Goal: Information Seeking & Learning: Learn about a topic

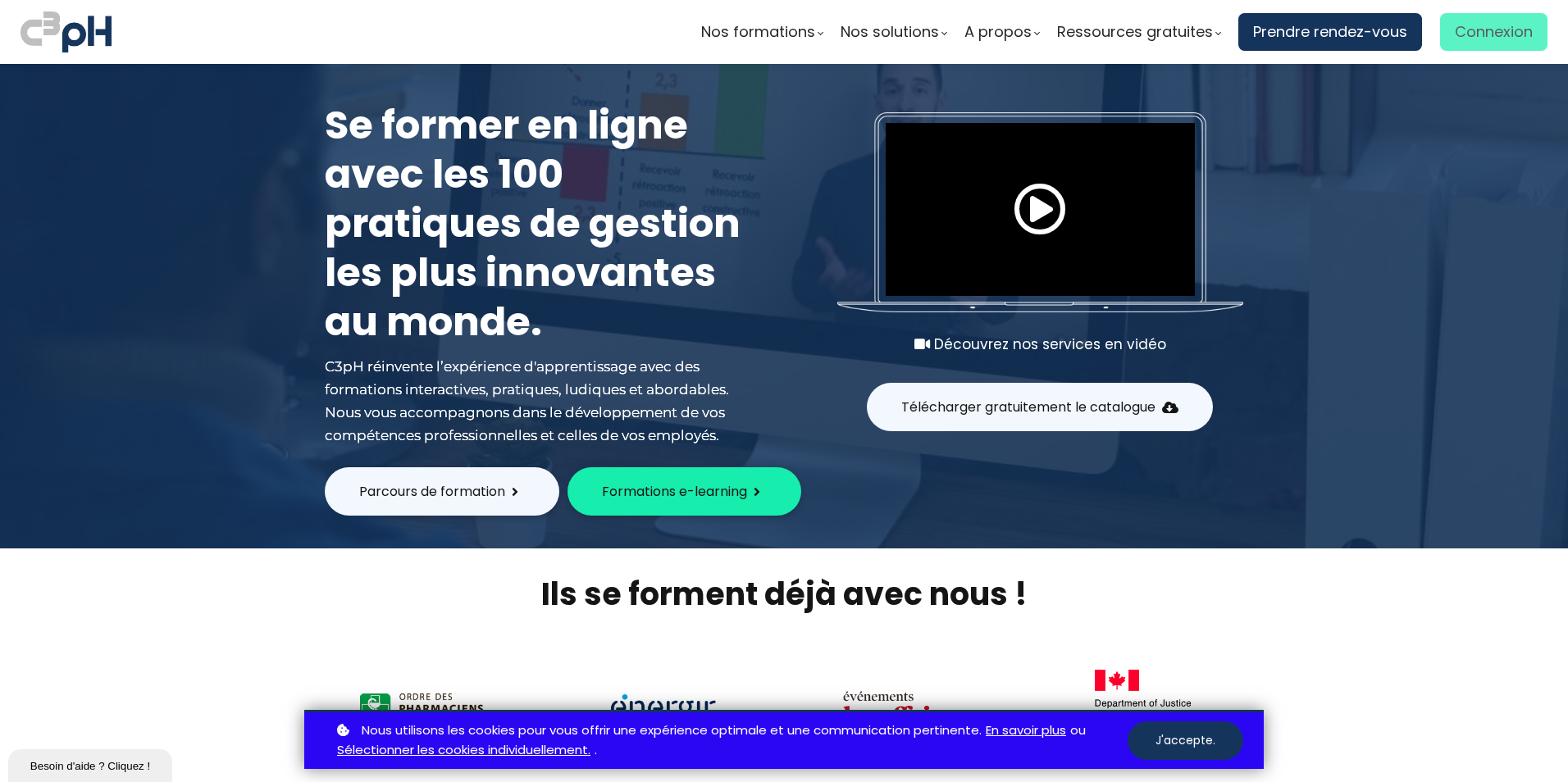
click at [1481, 30] on span "Connexion" at bounding box center [1494, 32] width 78 height 24
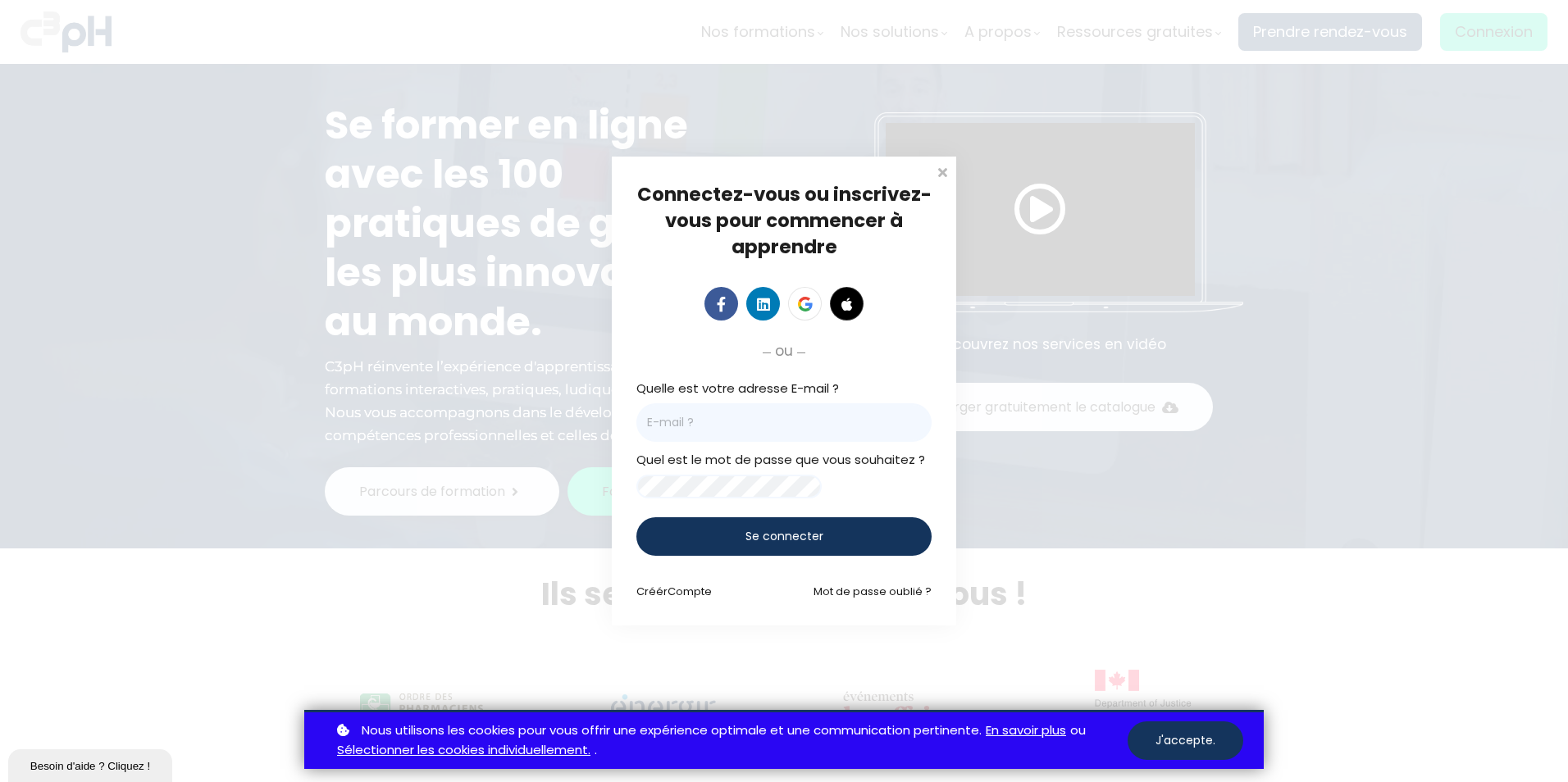
click at [679, 413] on input "email" at bounding box center [783, 423] width 295 height 38
type input "katia.arsenault@et.eurofinsca.com"
click at [783, 546] on span "Se connecter" at bounding box center [784, 536] width 78 height 18
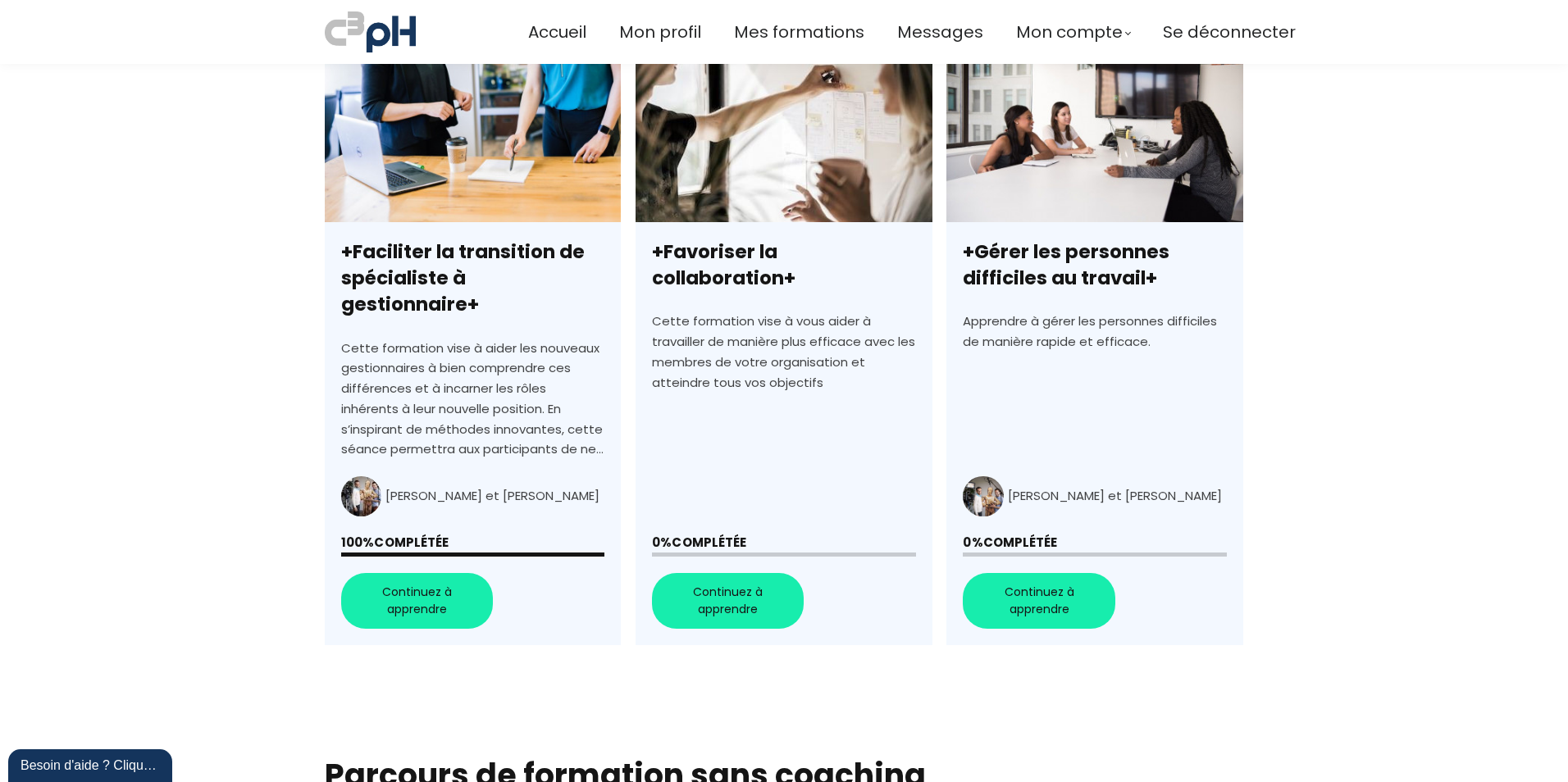
scroll to position [492, 0]
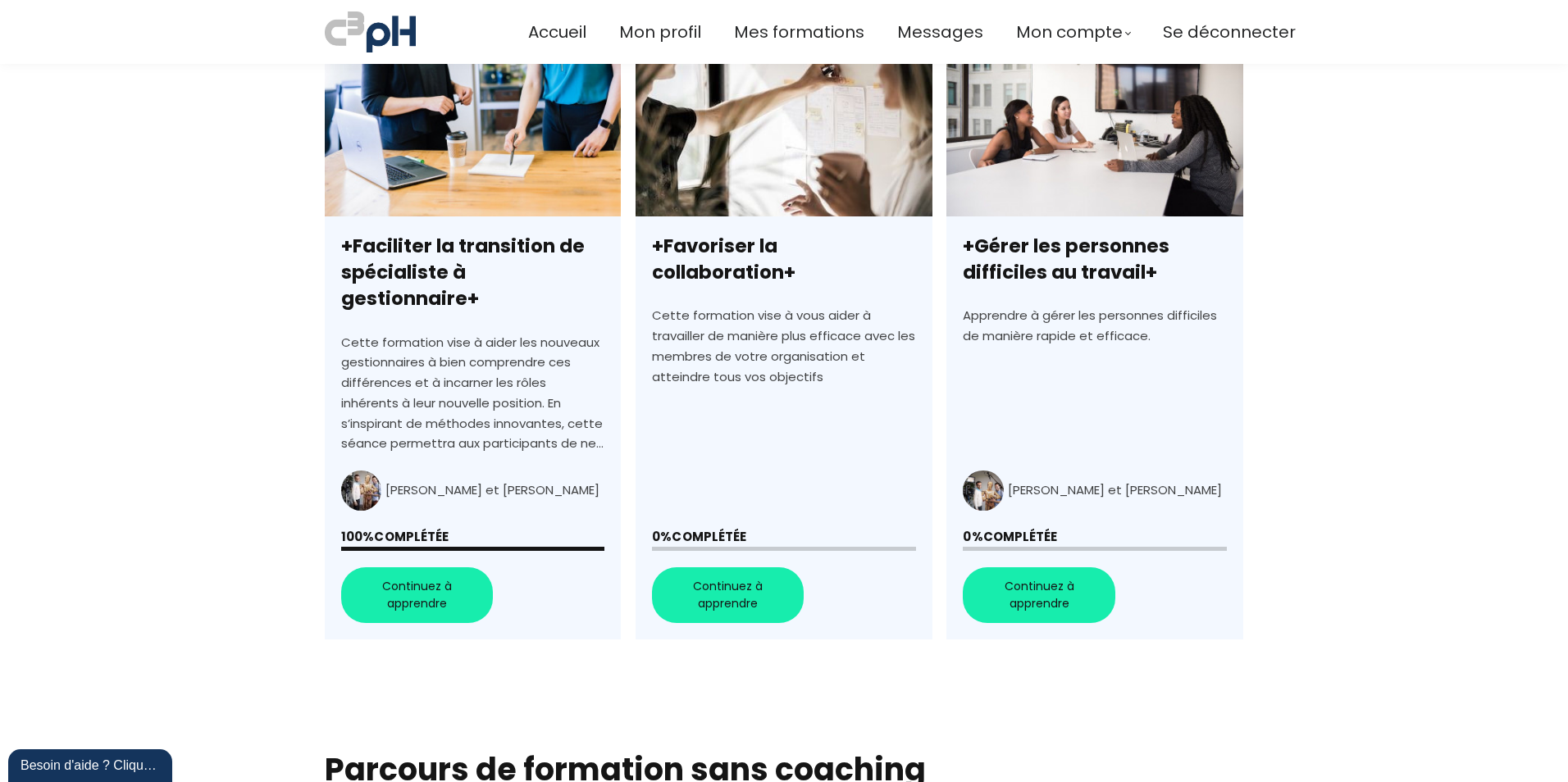
drag, startPoint x: 731, startPoint y: 559, endPoint x: 793, endPoint y: 557, distance: 62.0
click at [731, 559] on link "+Favoriser la collaboration+" at bounding box center [783, 345] width 296 height 590
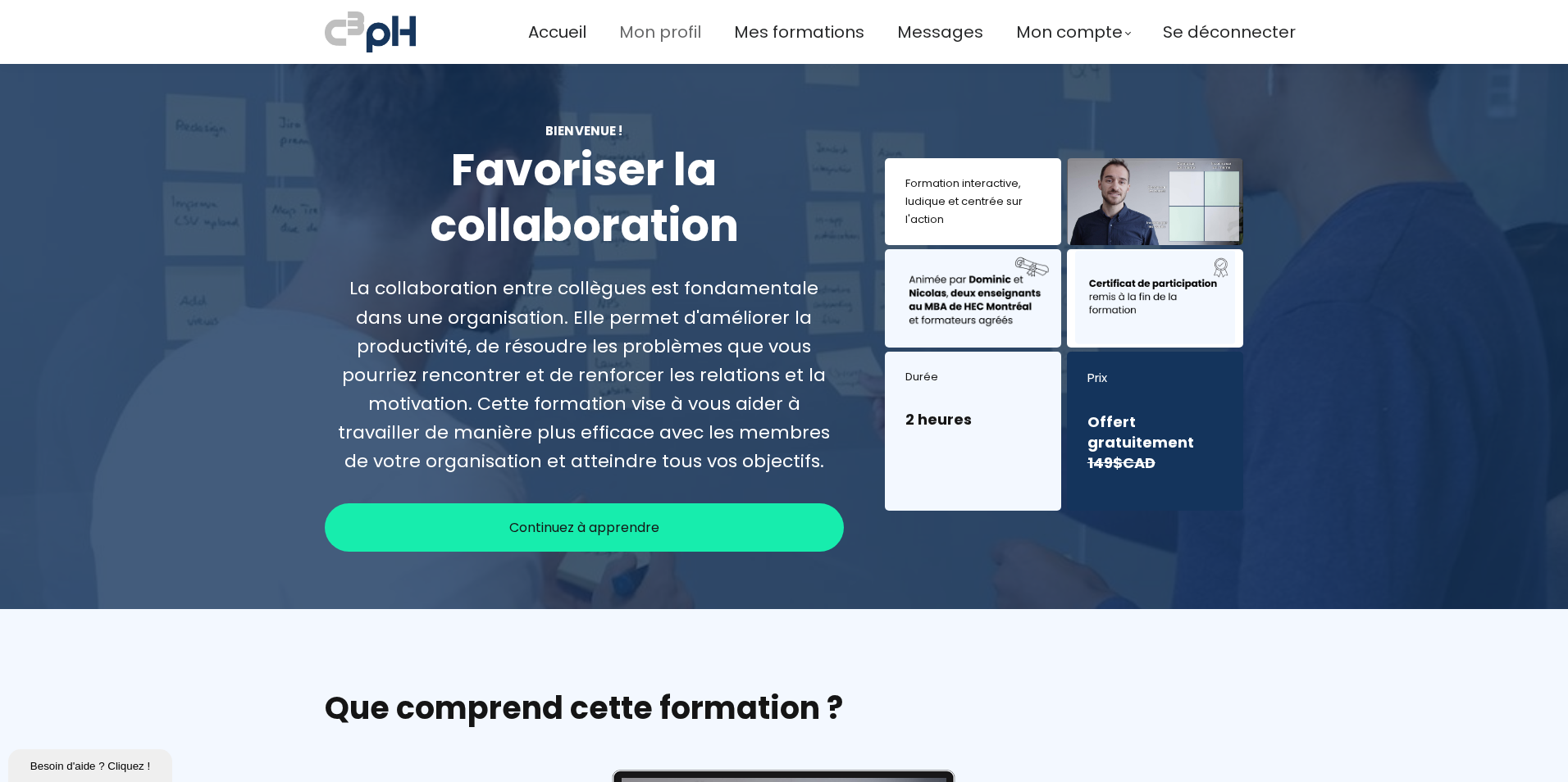
click at [652, 33] on span "Mon profil" at bounding box center [660, 33] width 82 height 27
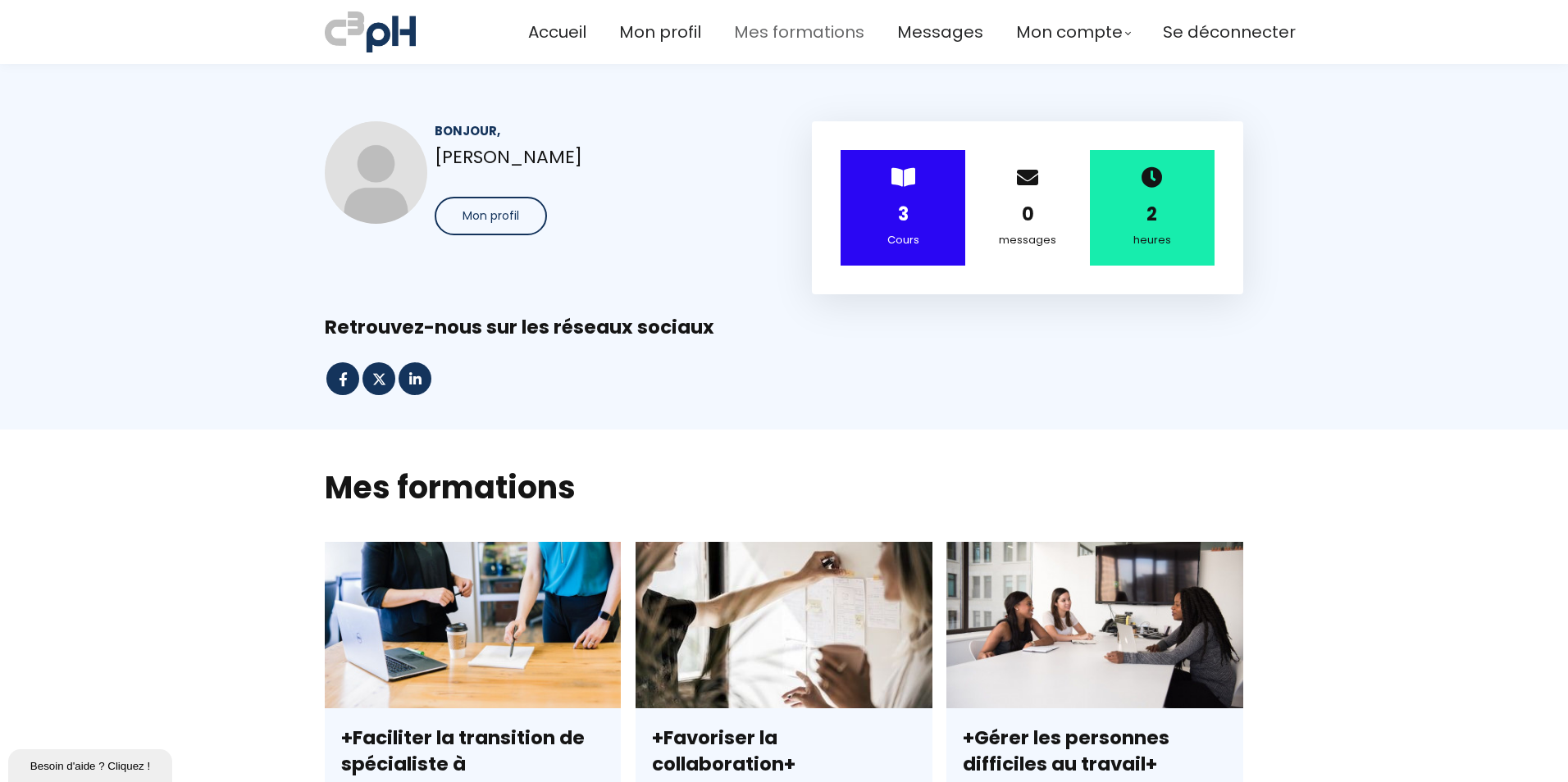
drag, startPoint x: 771, startPoint y: 31, endPoint x: 778, endPoint y: 43, distance: 13.9
click at [772, 31] on span "Mes formations" at bounding box center [799, 33] width 130 height 27
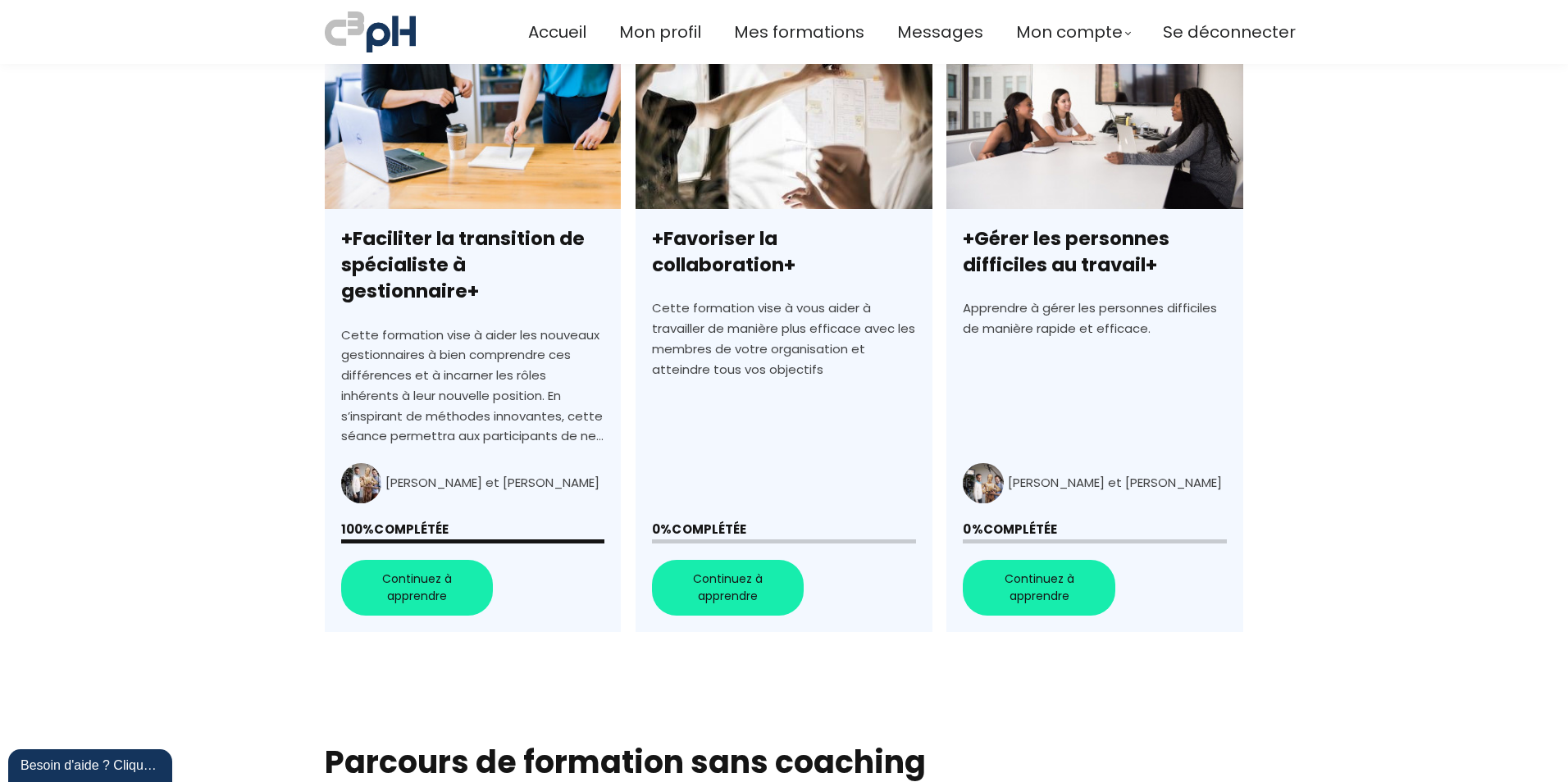
scroll to position [574, 0]
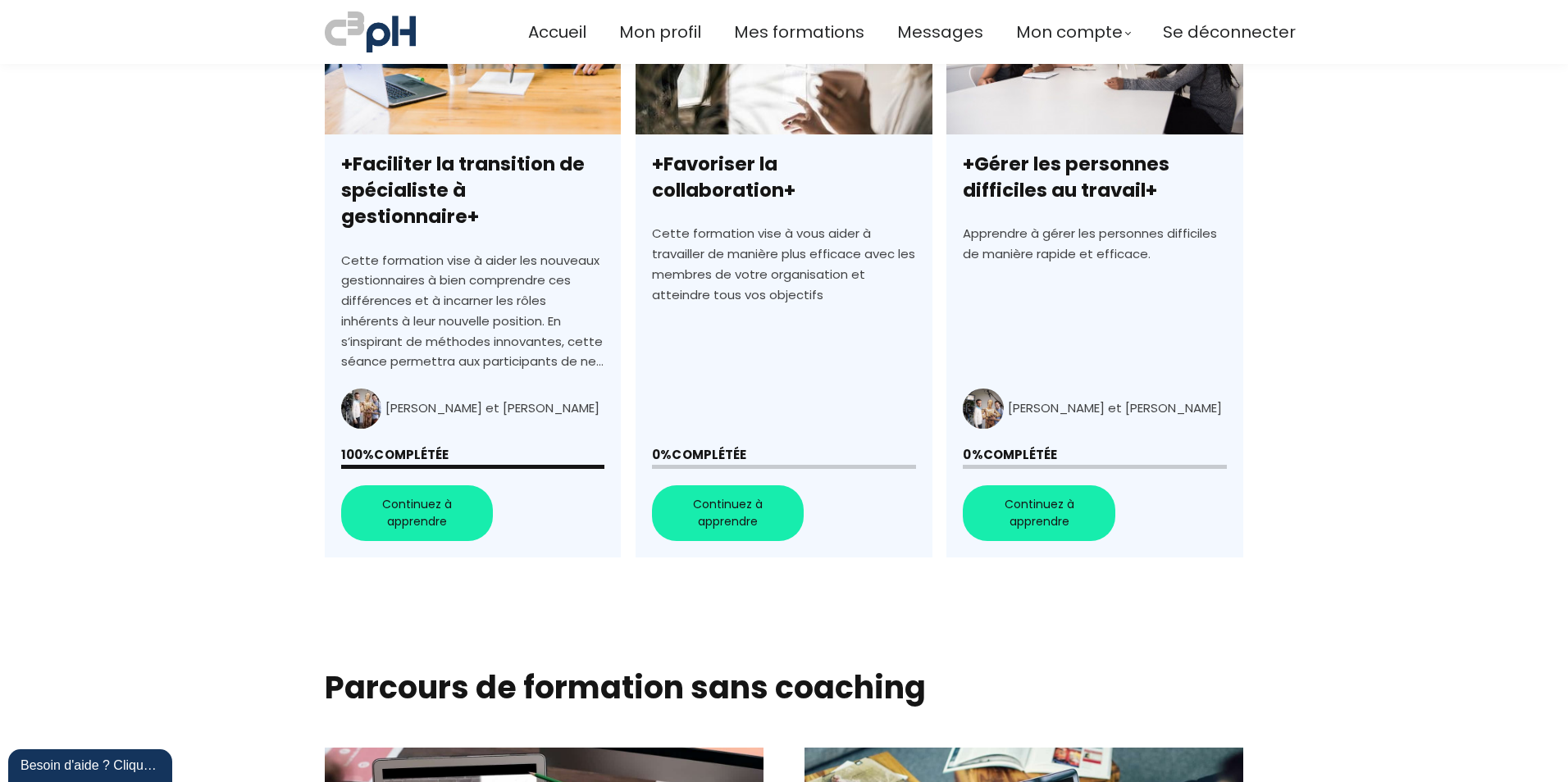
click at [1041, 494] on link "+Gérer les personnes difficiles au travail+" at bounding box center [1094, 263] width 296 height 590
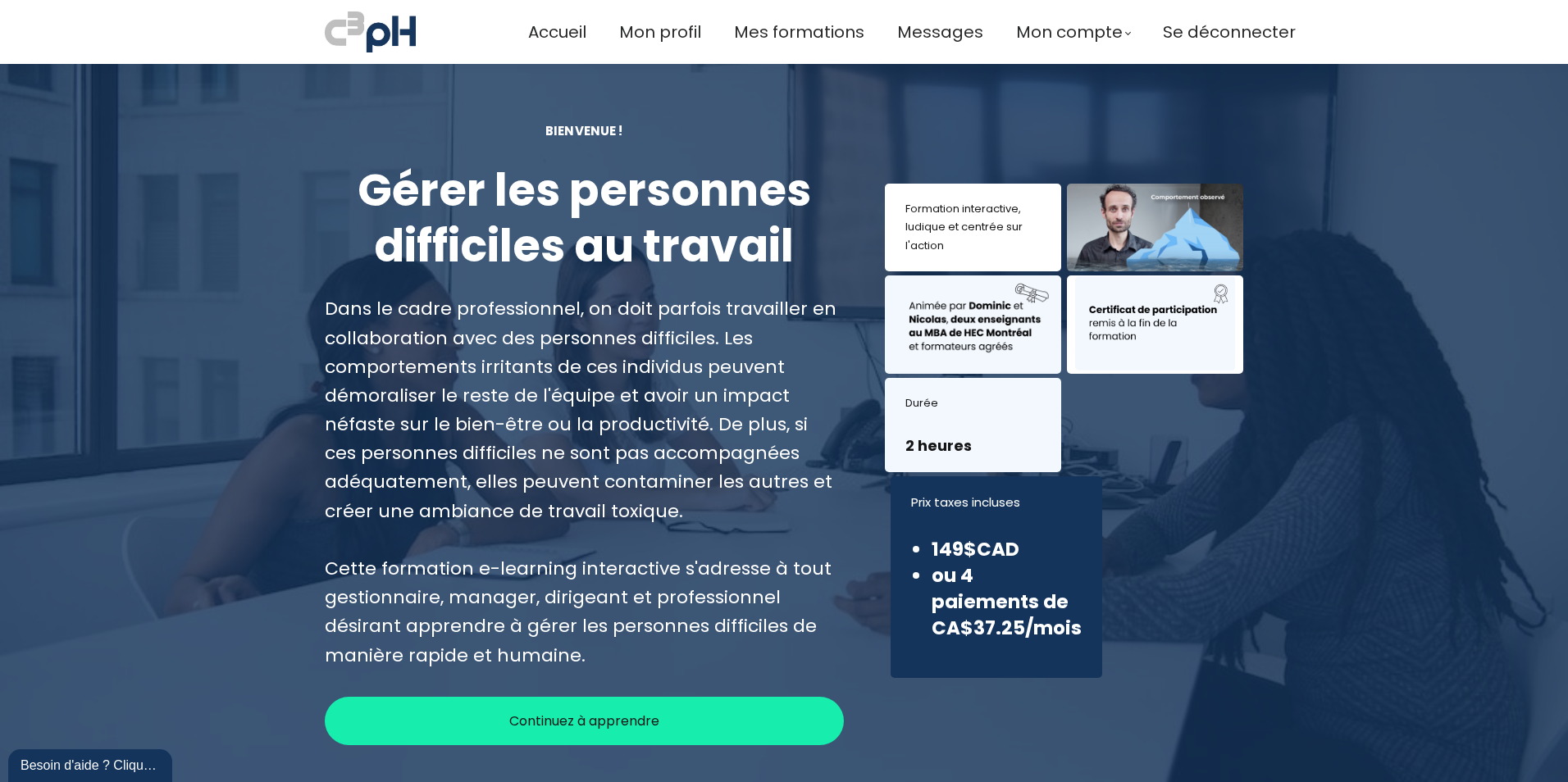
click at [582, 728] on span "Continuez à apprendre" at bounding box center [584, 721] width 150 height 21
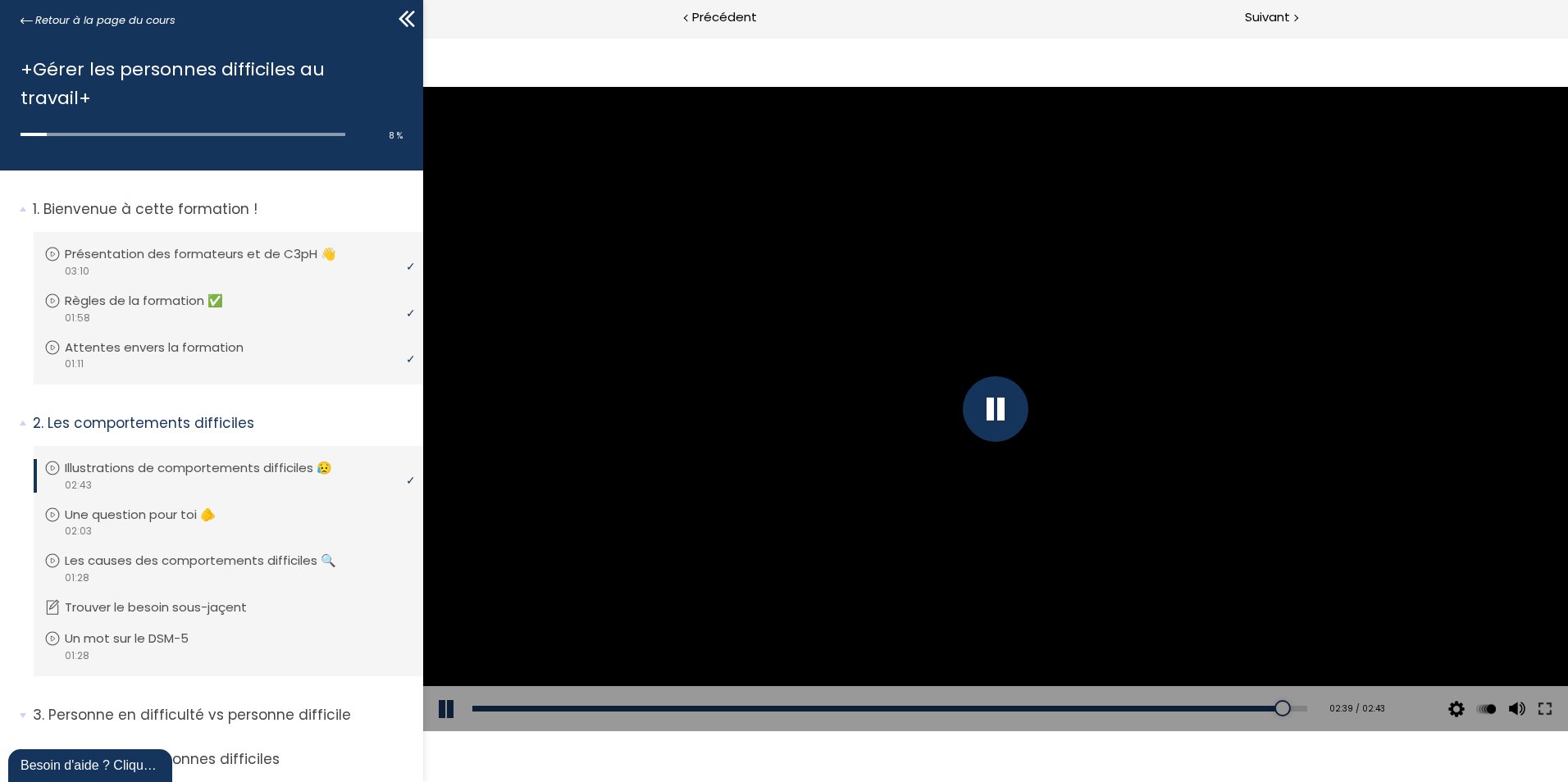
click at [1009, 399] on div at bounding box center [995, 409] width 66 height 66
click at [938, 384] on div at bounding box center [995, 409] width 1145 height 643
click at [725, 358] on div at bounding box center [995, 409] width 1145 height 643
click at [980, 407] on div at bounding box center [995, 409] width 66 height 66
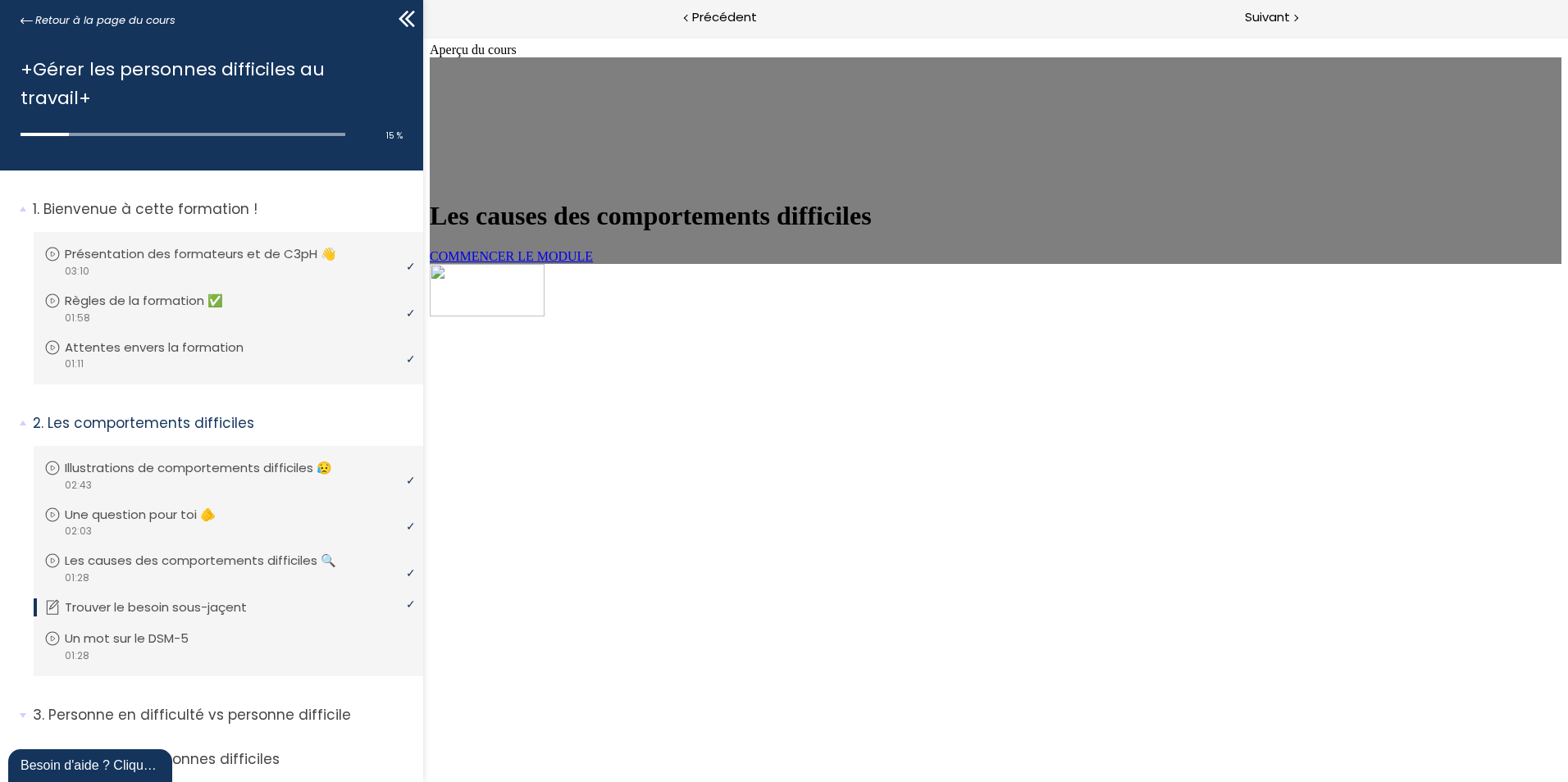
click at [593, 263] on span "COMMENCER LE MODULE" at bounding box center [511, 256] width 163 height 14
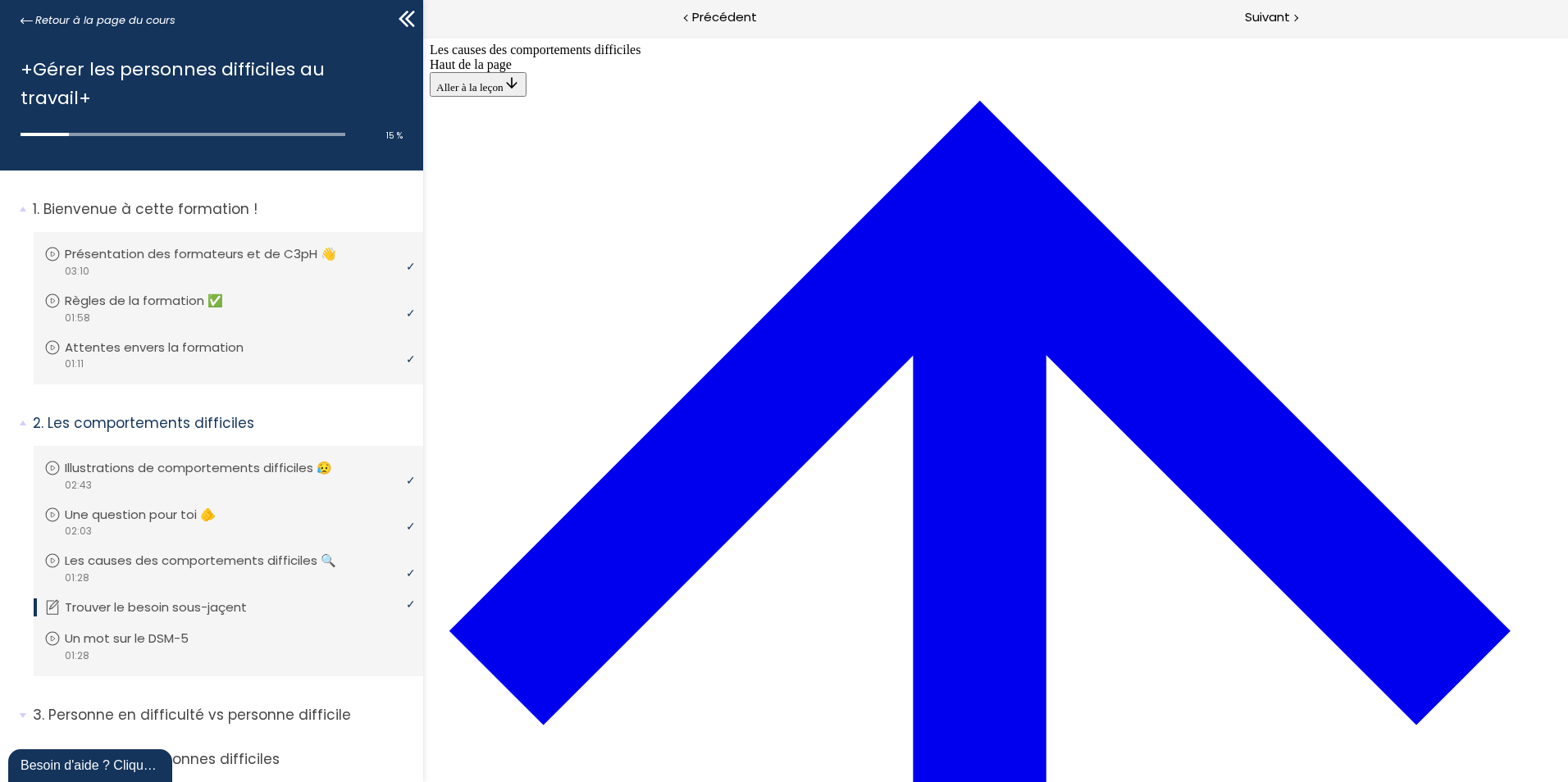
scroll to position [704, 0]
drag, startPoint x: 1087, startPoint y: 203, endPoint x: 1069, endPoint y: 475, distance: 272.6
drag, startPoint x: 1069, startPoint y: 475, endPoint x: 1068, endPoint y: 221, distance: 254.0
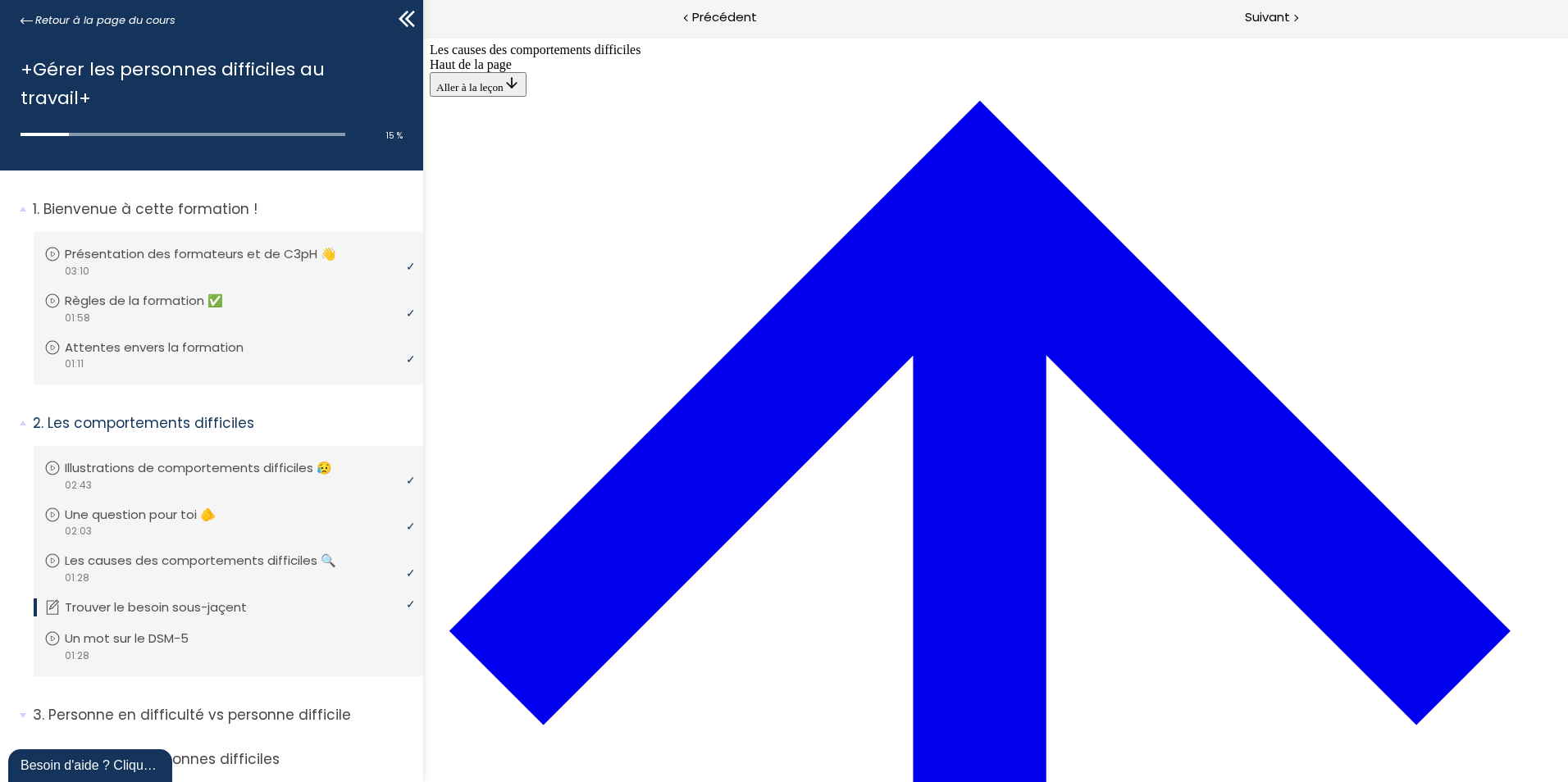
drag, startPoint x: 1031, startPoint y: 190, endPoint x: 985, endPoint y: 262, distance: 85.4
drag, startPoint x: 855, startPoint y: 292, endPoint x: 900, endPoint y: 293, distance: 45.0
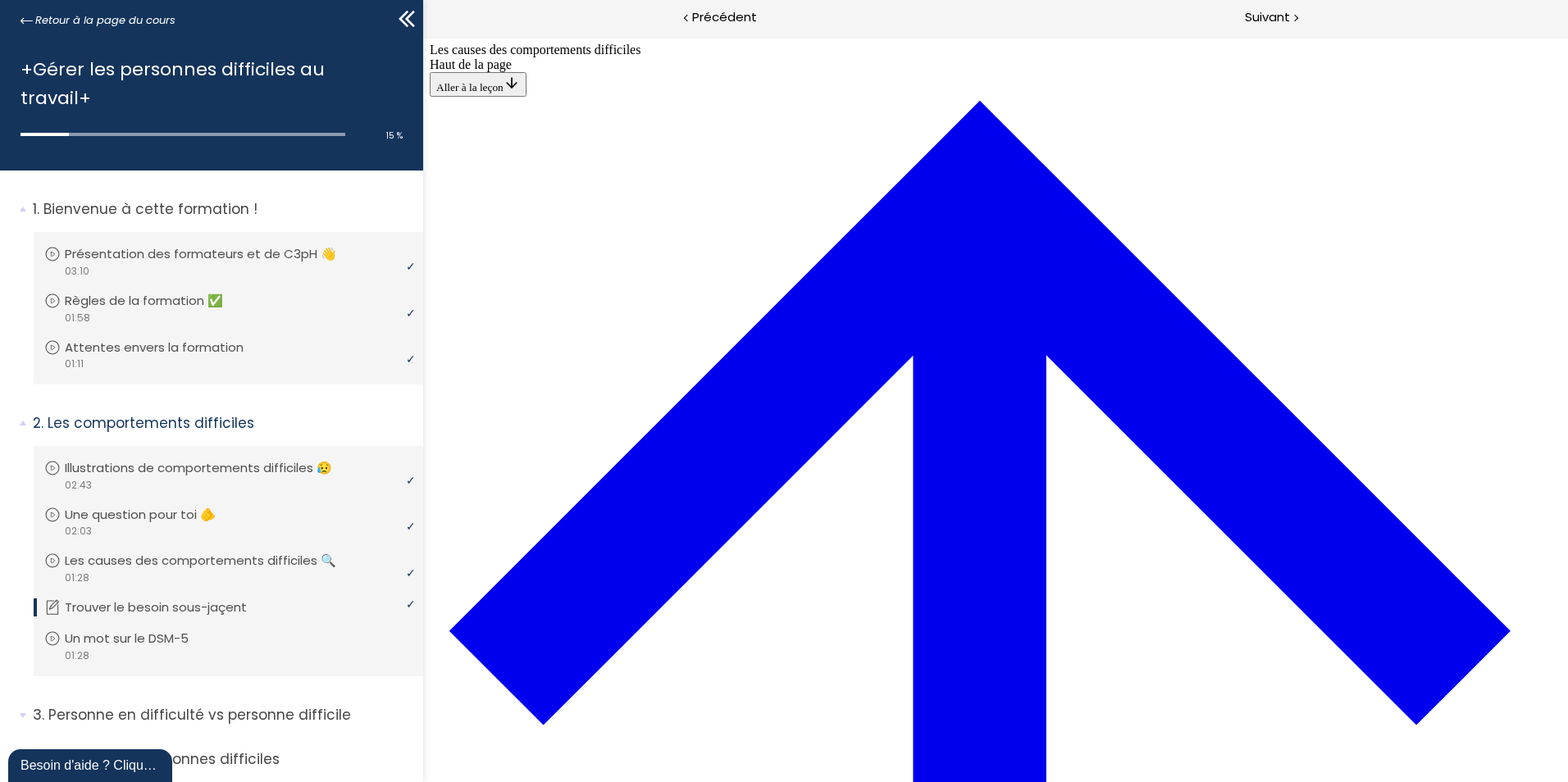
drag, startPoint x: 909, startPoint y: 302, endPoint x: 873, endPoint y: 305, distance: 36.1
drag, startPoint x: 882, startPoint y: 287, endPoint x: 835, endPoint y: 294, distance: 47.5
drag, startPoint x: 837, startPoint y: 291, endPoint x: 800, endPoint y: 287, distance: 37.2
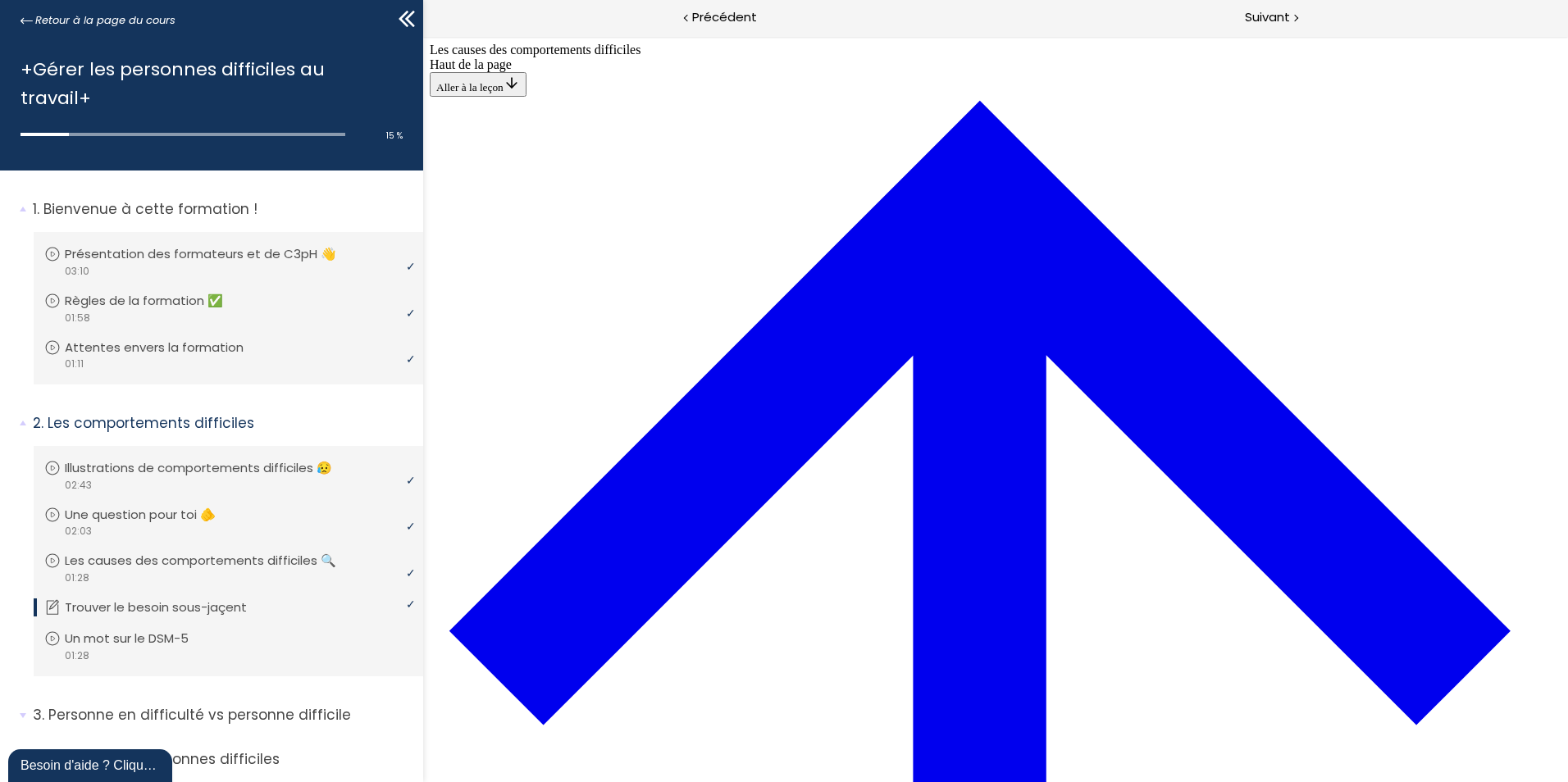
drag, startPoint x: 883, startPoint y: 295, endPoint x: 837, endPoint y: 171, distance: 132.3
drag, startPoint x: 859, startPoint y: 232, endPoint x: 899, endPoint y: 296, distance: 75.5
drag, startPoint x: 879, startPoint y: 309, endPoint x: 864, endPoint y: 541, distance: 232.5
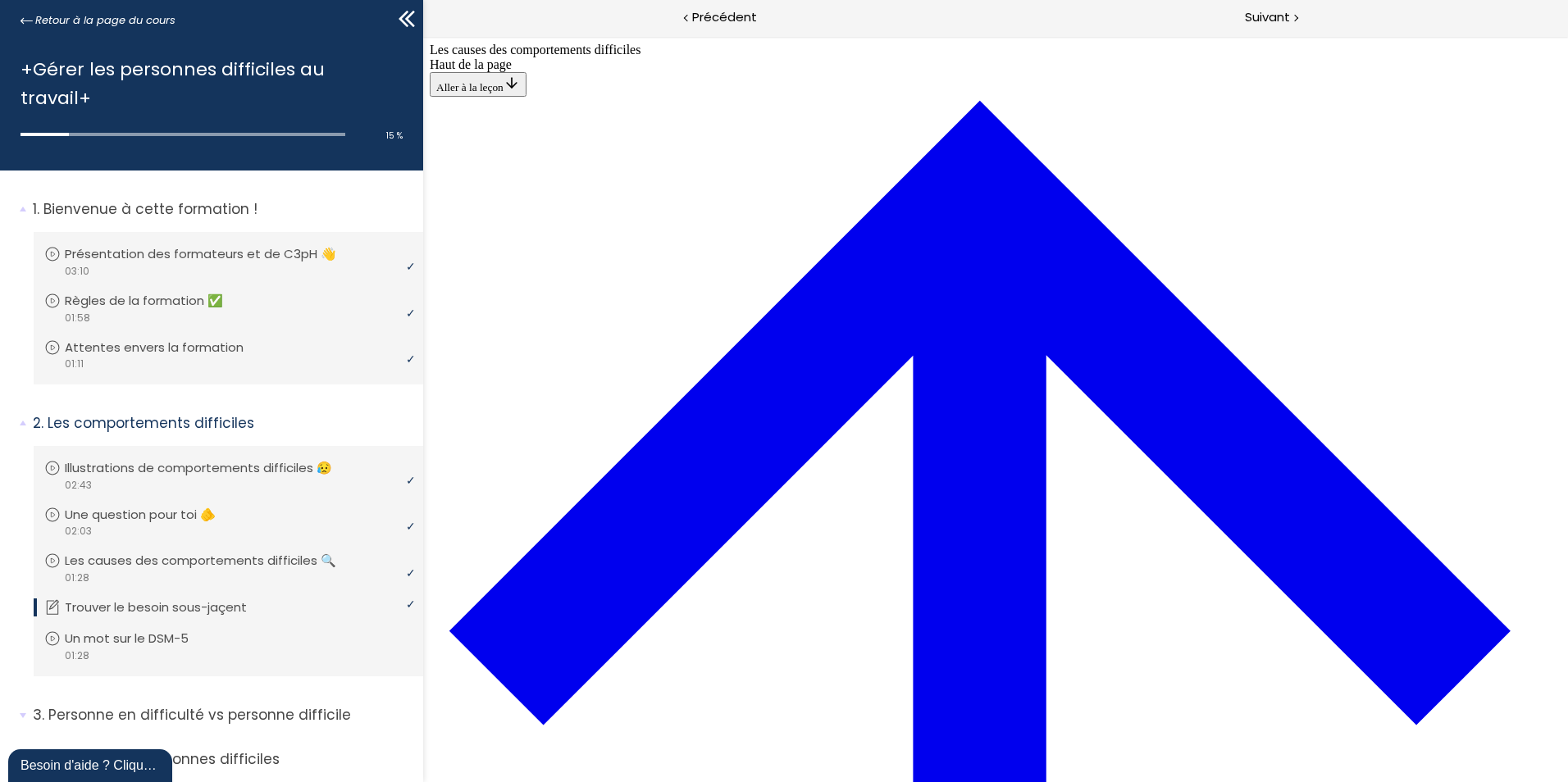
drag, startPoint x: 963, startPoint y: 290, endPoint x: 873, endPoint y: 297, distance: 90.3
drag, startPoint x: 860, startPoint y: 208, endPoint x: 946, endPoint y: 299, distance: 125.2
drag, startPoint x: 942, startPoint y: 300, endPoint x: 938, endPoint y: 455, distance: 155.1
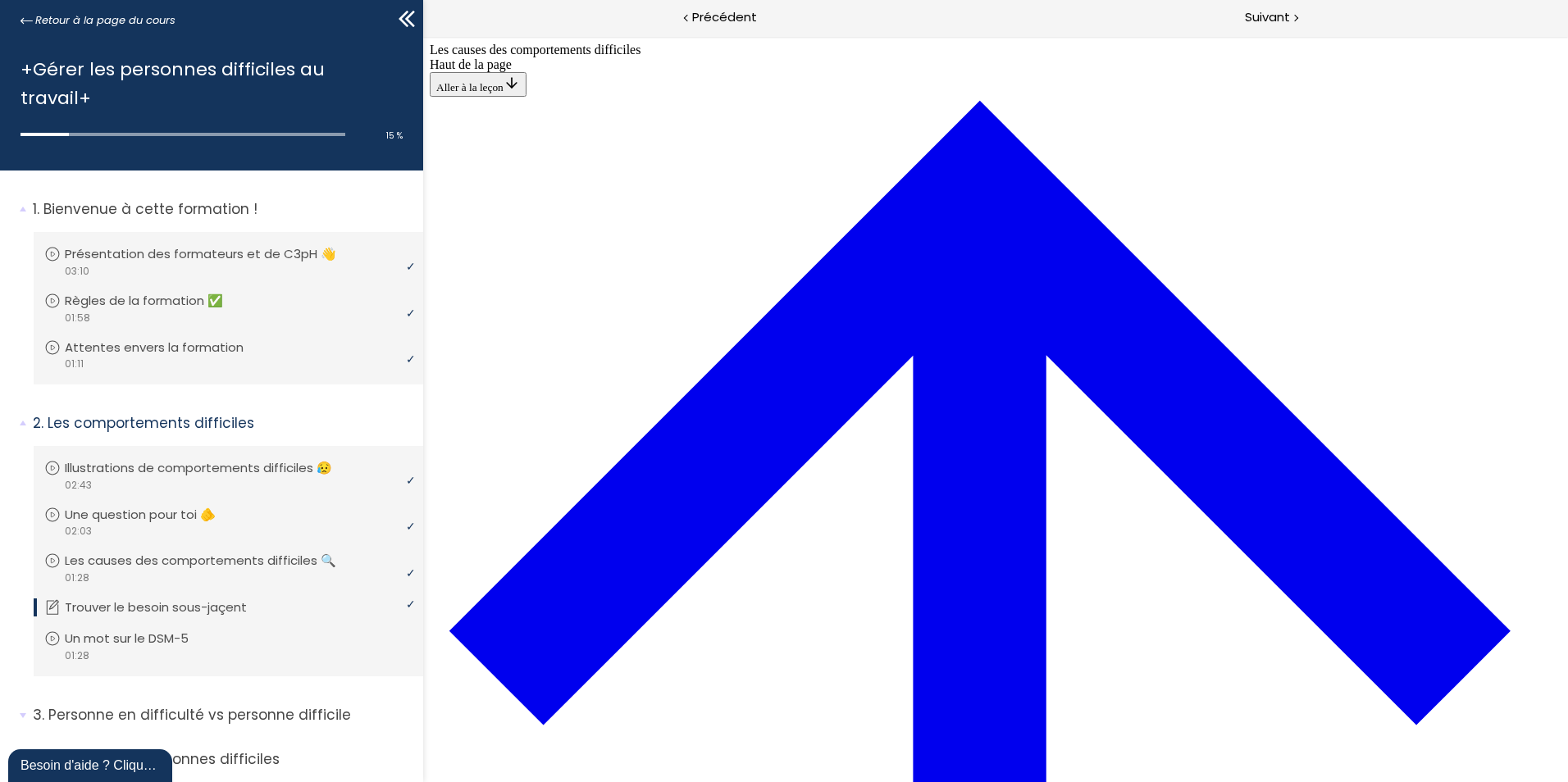
drag, startPoint x: 1110, startPoint y: 362, endPoint x: 1054, endPoint y: 586, distance: 230.9
drag, startPoint x: 904, startPoint y: 589, endPoint x: 955, endPoint y: 367, distance: 227.8
drag, startPoint x: 931, startPoint y: 668, endPoint x: 974, endPoint y: 220, distance: 450.1
drag, startPoint x: 844, startPoint y: 668, endPoint x: 899, endPoint y: 290, distance: 382.0
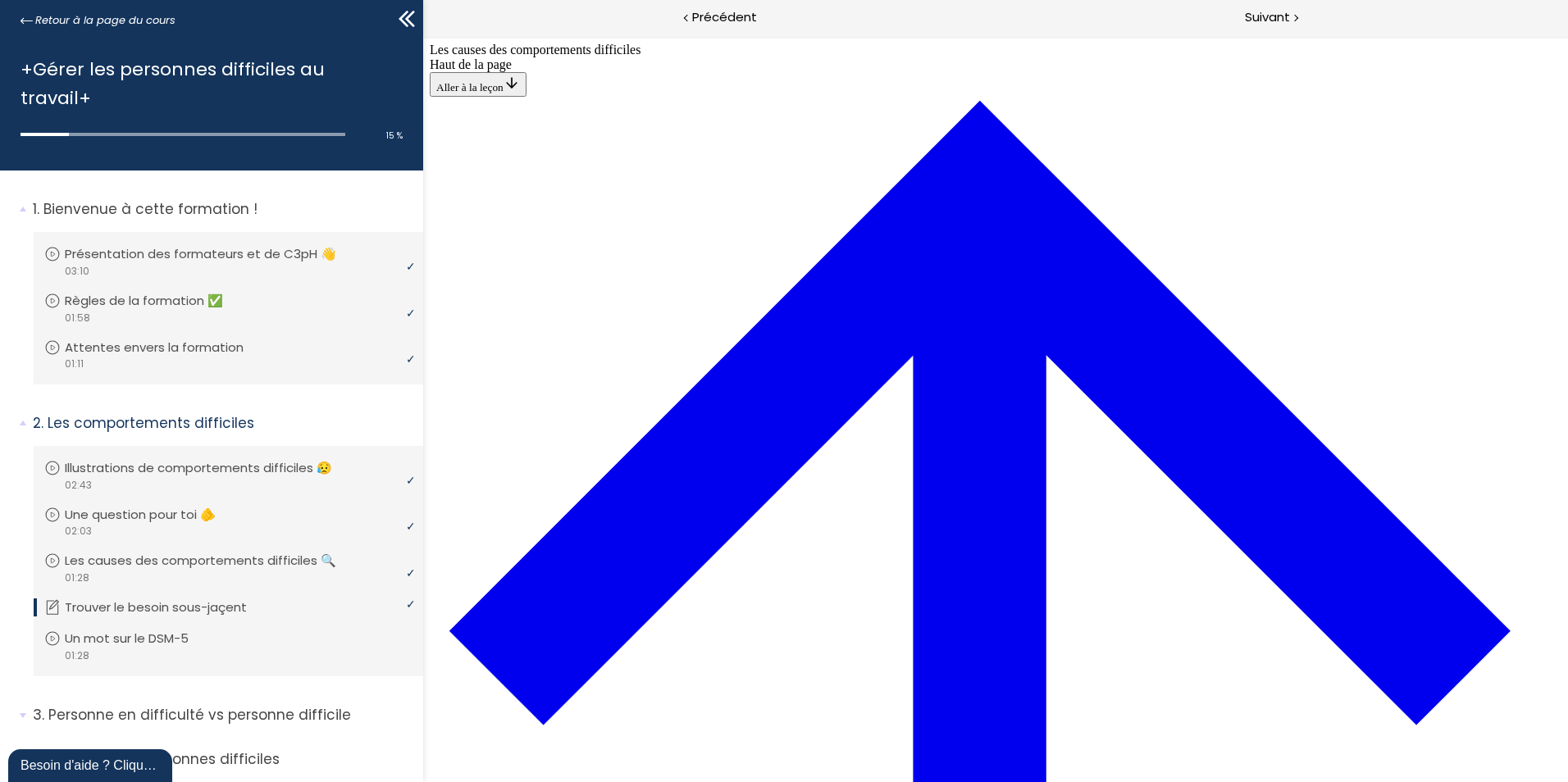
drag, startPoint x: 858, startPoint y: 673, endPoint x: 916, endPoint y: 675, distance: 58.0
drag, startPoint x: 855, startPoint y: 595, endPoint x: 897, endPoint y: 597, distance: 42.0
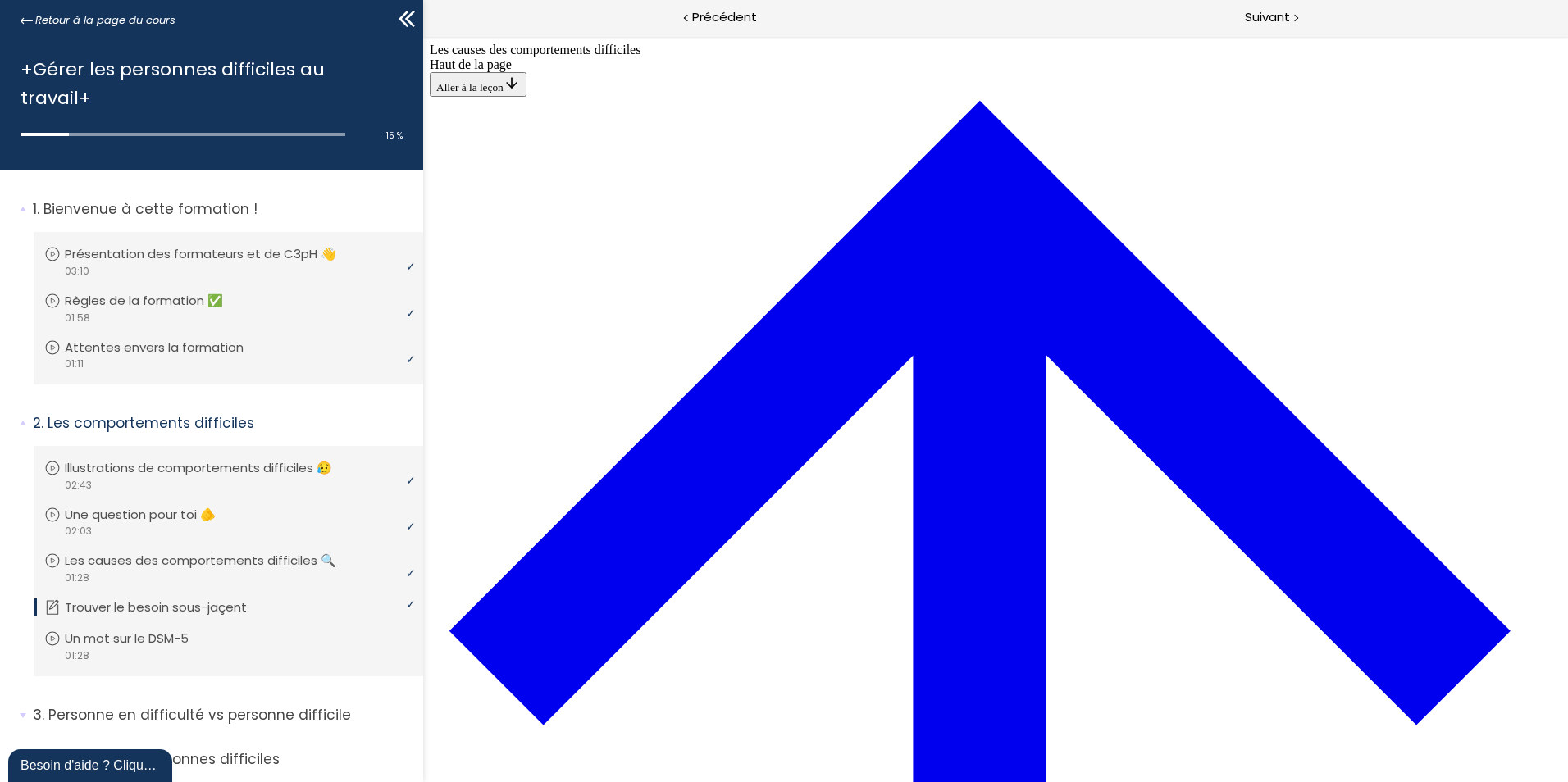
drag, startPoint x: 1102, startPoint y: 586, endPoint x: 1103, endPoint y: 526, distance: 60.0
drag, startPoint x: 881, startPoint y: 506, endPoint x: 929, endPoint y: 587, distance: 94.2
drag, startPoint x: 946, startPoint y: 599, endPoint x: 943, endPoint y: 526, distance: 73.1
drag, startPoint x: 884, startPoint y: 591, endPoint x: 915, endPoint y: 593, distance: 31.1
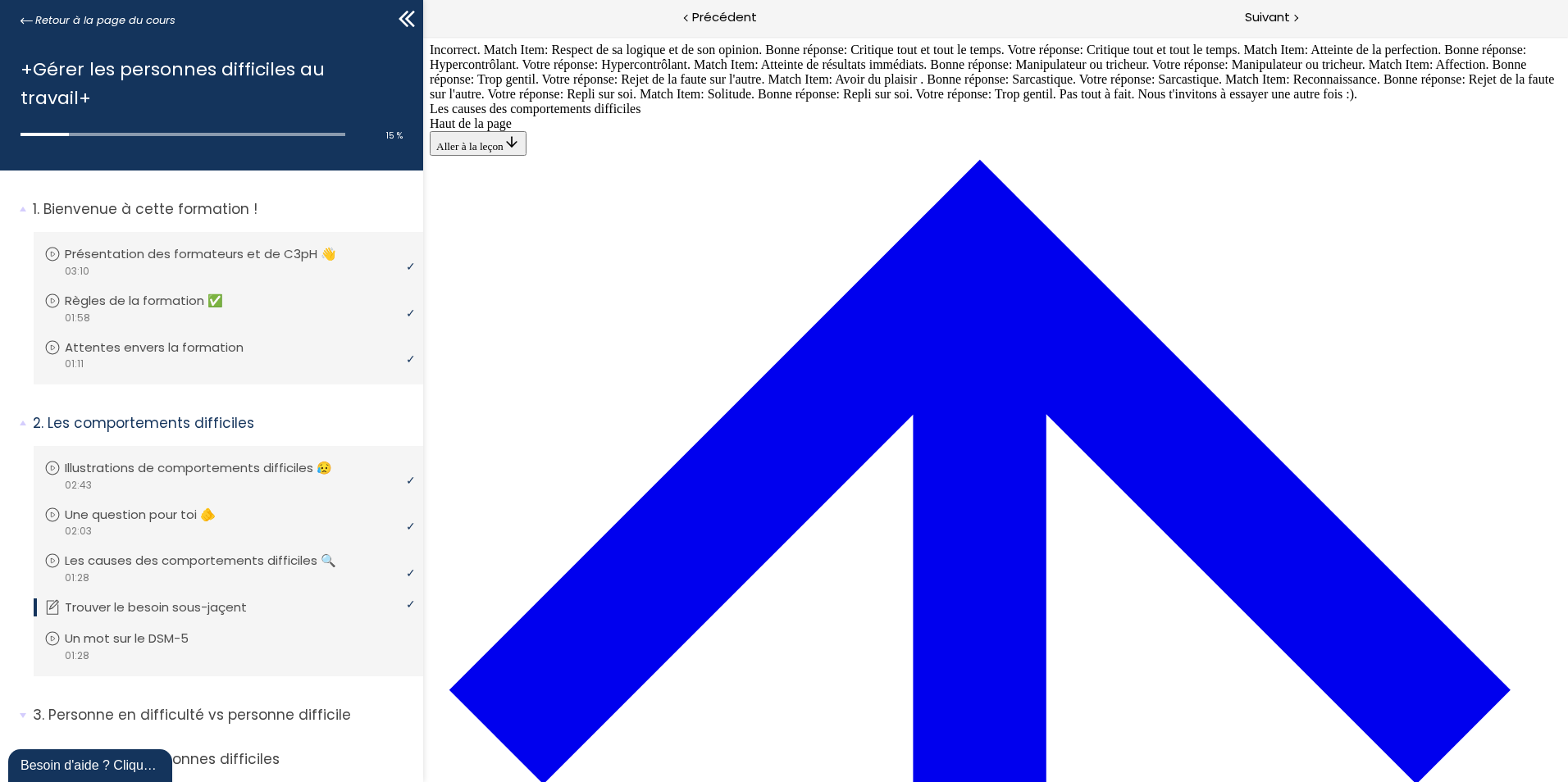
scroll to position [729, 0]
drag, startPoint x: 1087, startPoint y: 338, endPoint x: 1106, endPoint y: 249, distance: 91.0
drag, startPoint x: 929, startPoint y: 189, endPoint x: 944, endPoint y: 334, distance: 145.8
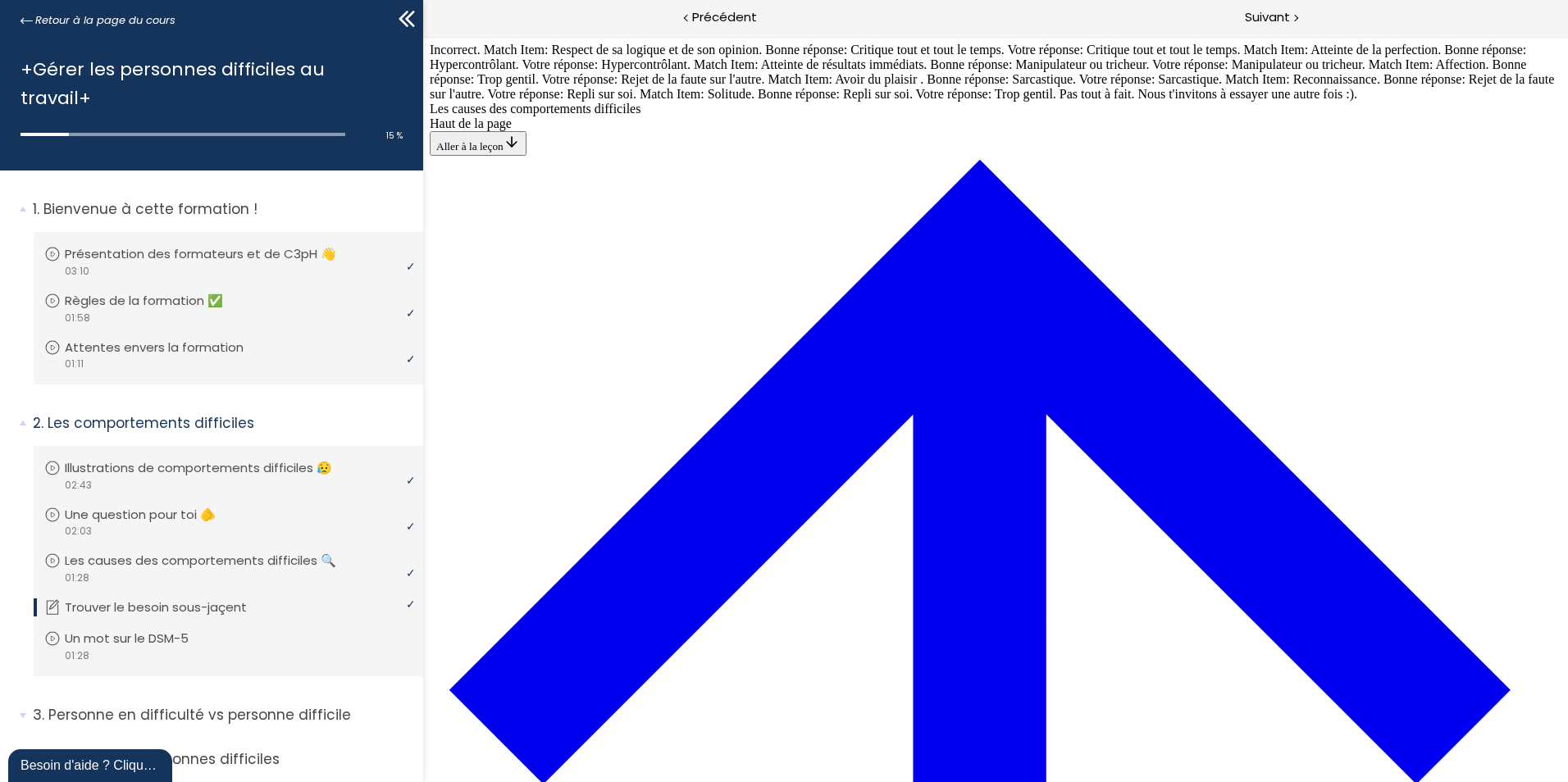
drag, startPoint x: 944, startPoint y: 334, endPoint x: 885, endPoint y: 338, distance: 59.1
drag, startPoint x: 907, startPoint y: 186, endPoint x: 992, endPoint y: 187, distance: 85.0
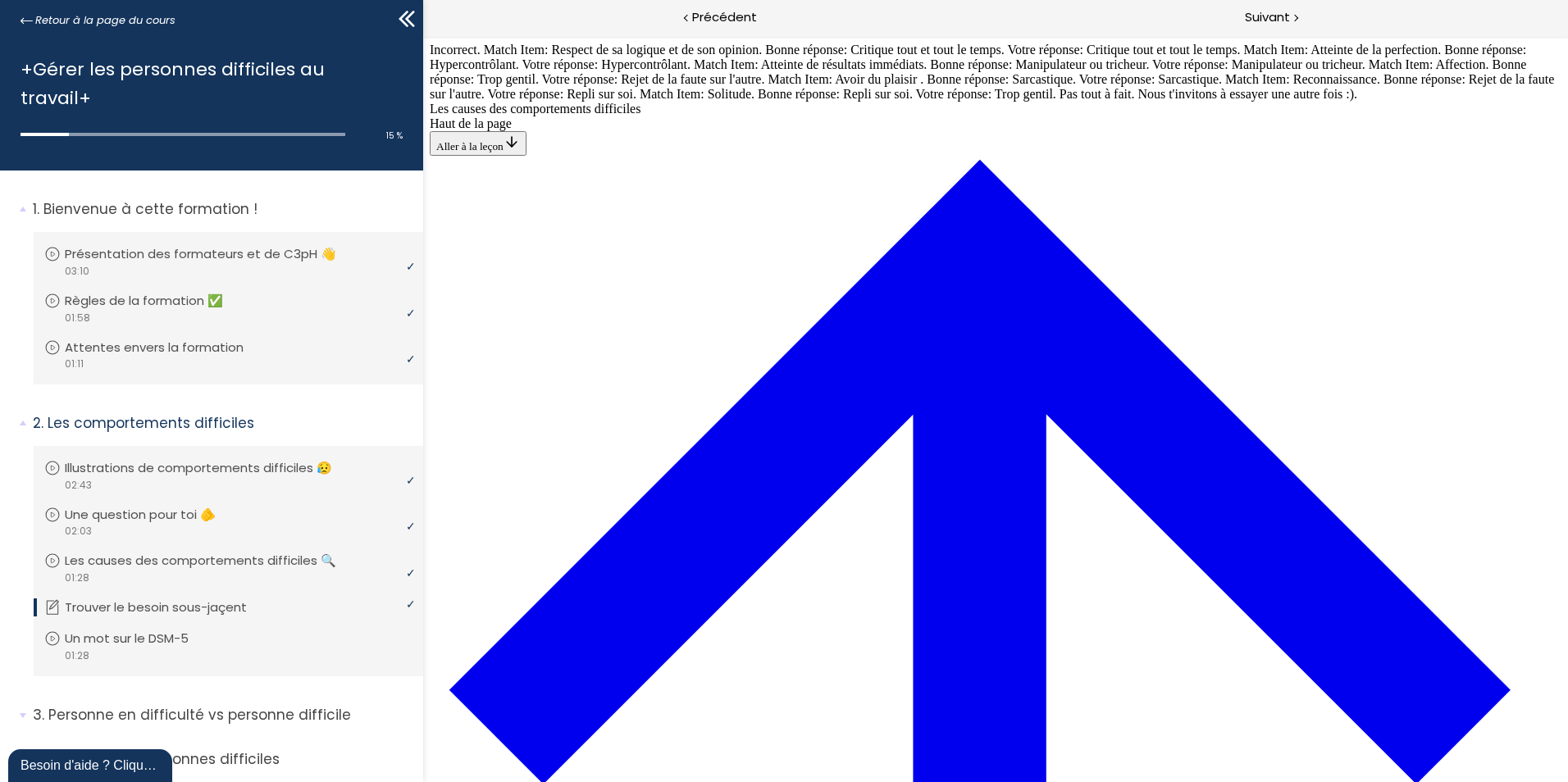
drag, startPoint x: 992, startPoint y: 187, endPoint x: 773, endPoint y: 187, distance: 219.0
drag, startPoint x: 806, startPoint y: 196, endPoint x: 822, endPoint y: 282, distance: 87.5
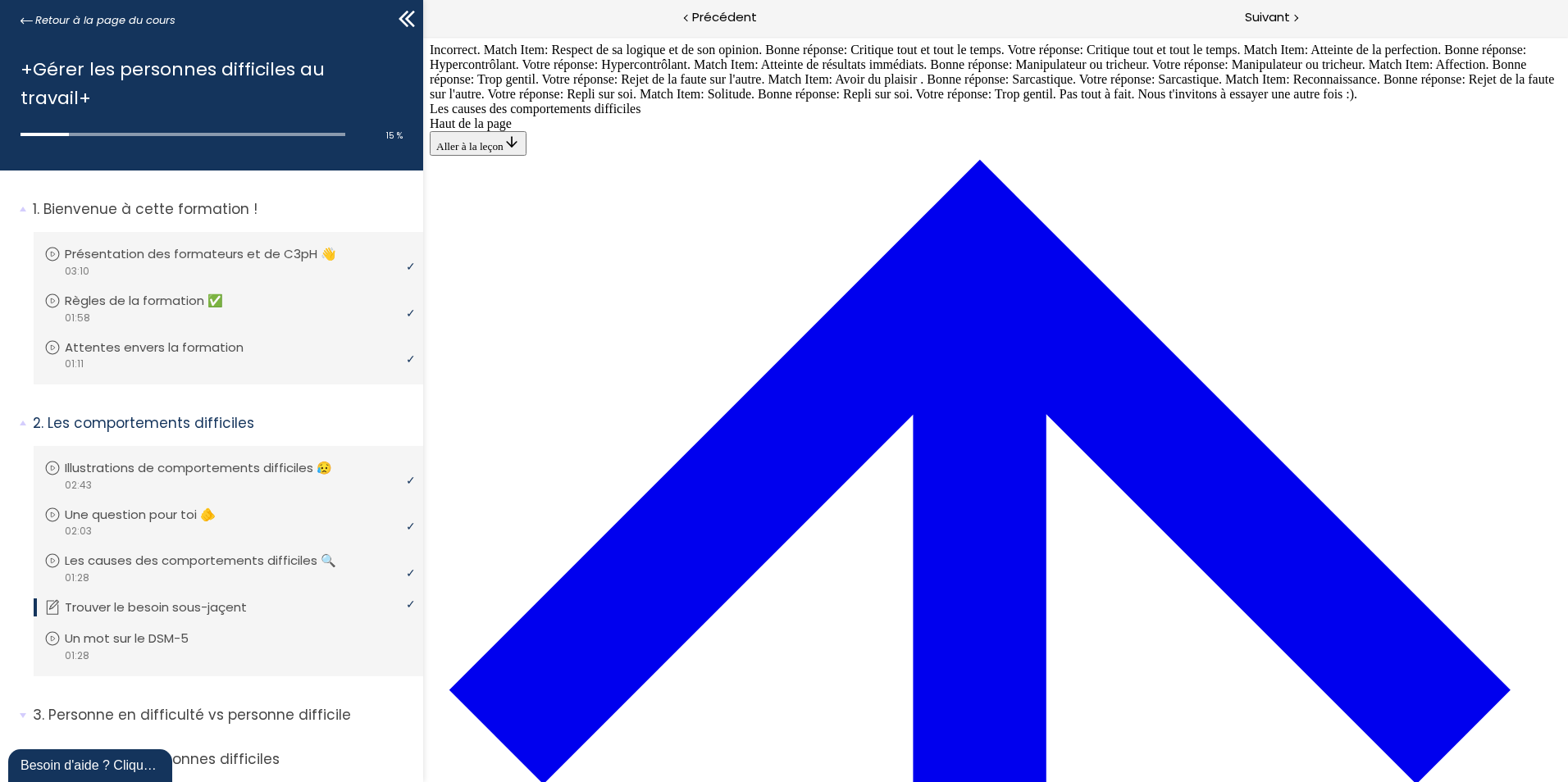
drag, startPoint x: 1075, startPoint y: 277, endPoint x: 1099, endPoint y: 463, distance: 187.5
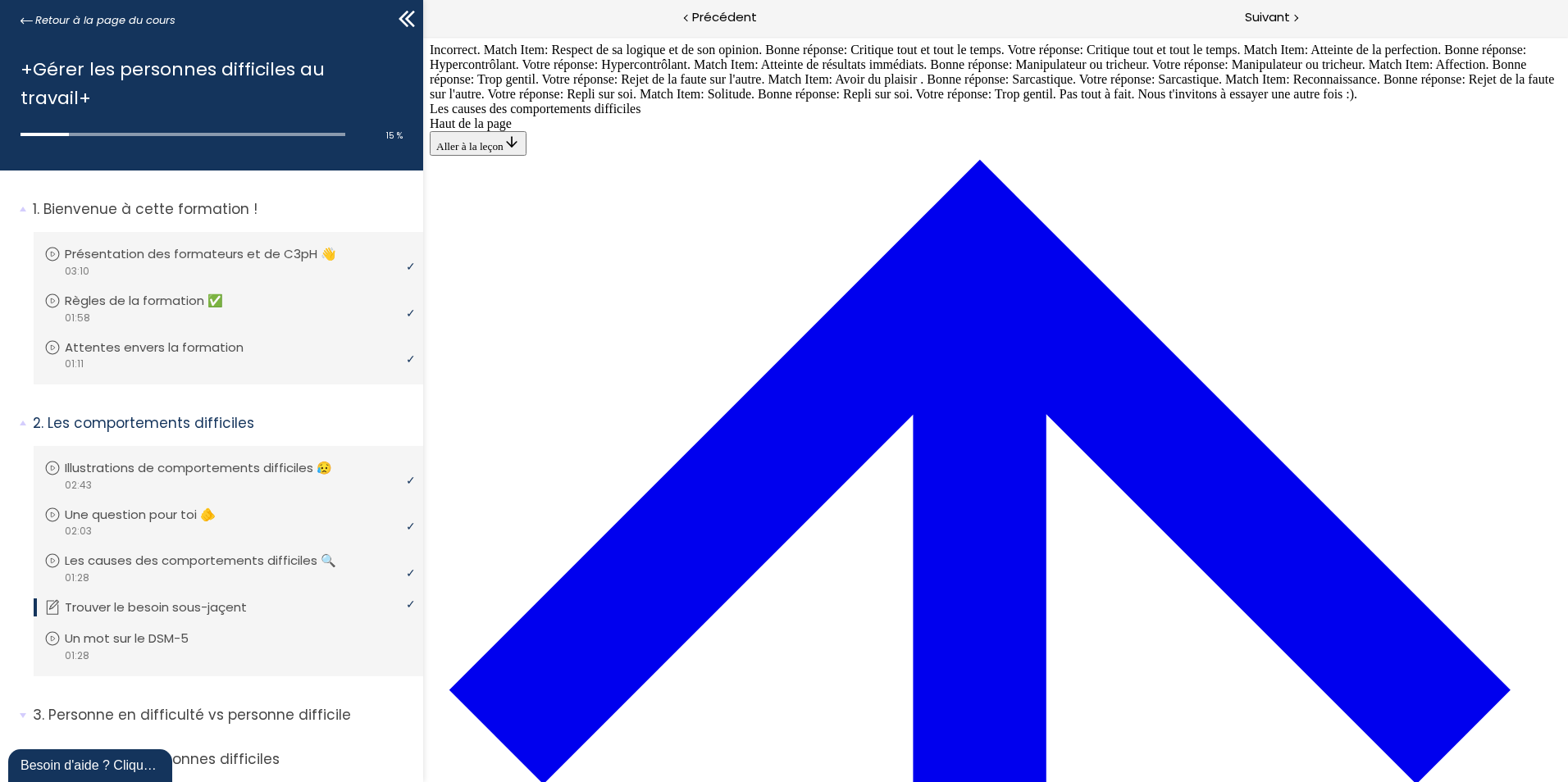
drag, startPoint x: 933, startPoint y: 486, endPoint x: 968, endPoint y: 285, distance: 204.0
drag, startPoint x: 944, startPoint y: 587, endPoint x: 995, endPoint y: 244, distance: 346.8
drag, startPoint x: 940, startPoint y: 367, endPoint x: 990, endPoint y: 368, distance: 50.0
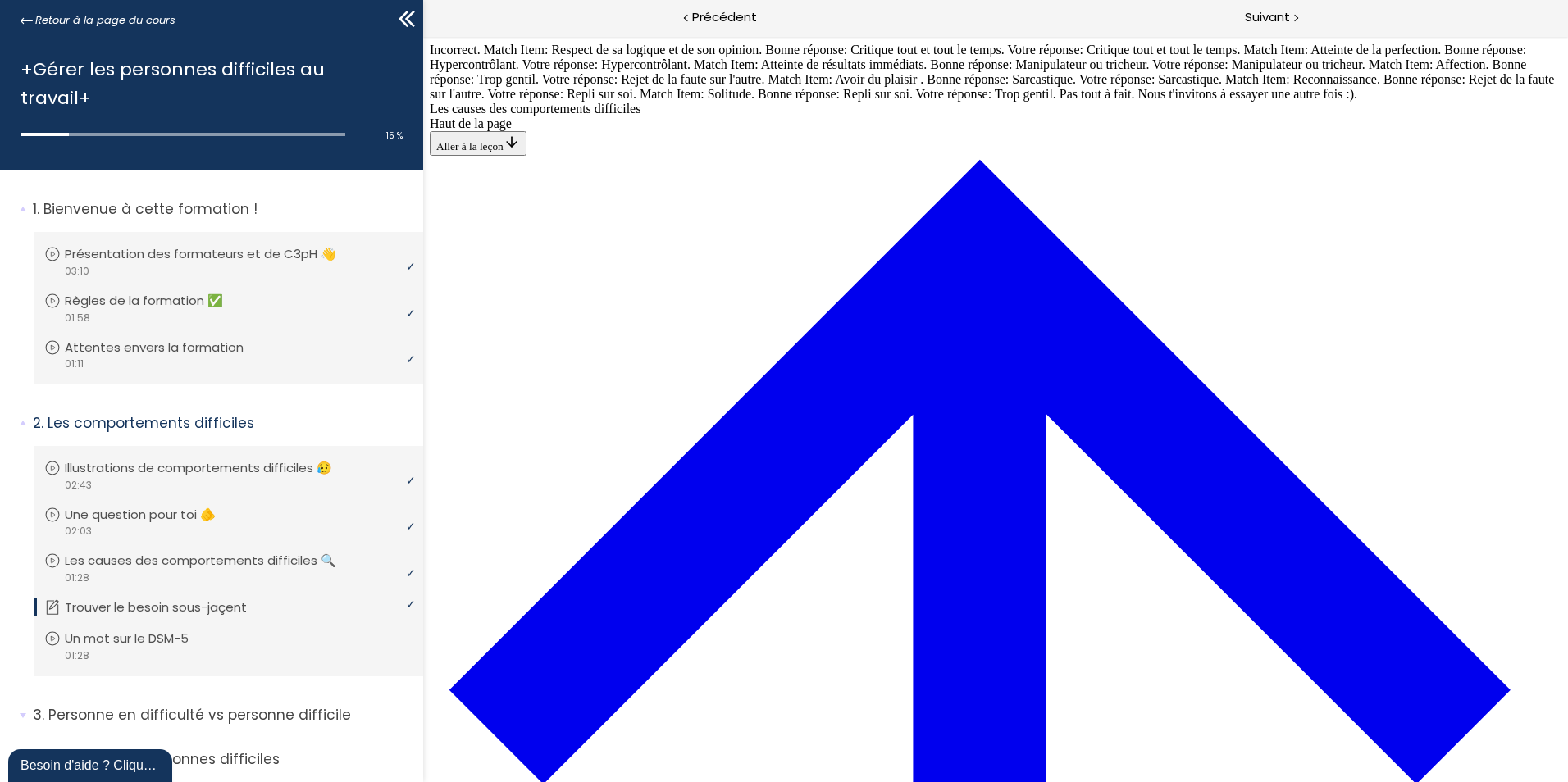
drag, startPoint x: 939, startPoint y: 586, endPoint x: 970, endPoint y: 586, distance: 31.0
drag, startPoint x: 865, startPoint y: 436, endPoint x: 912, endPoint y: 437, distance: 47.0
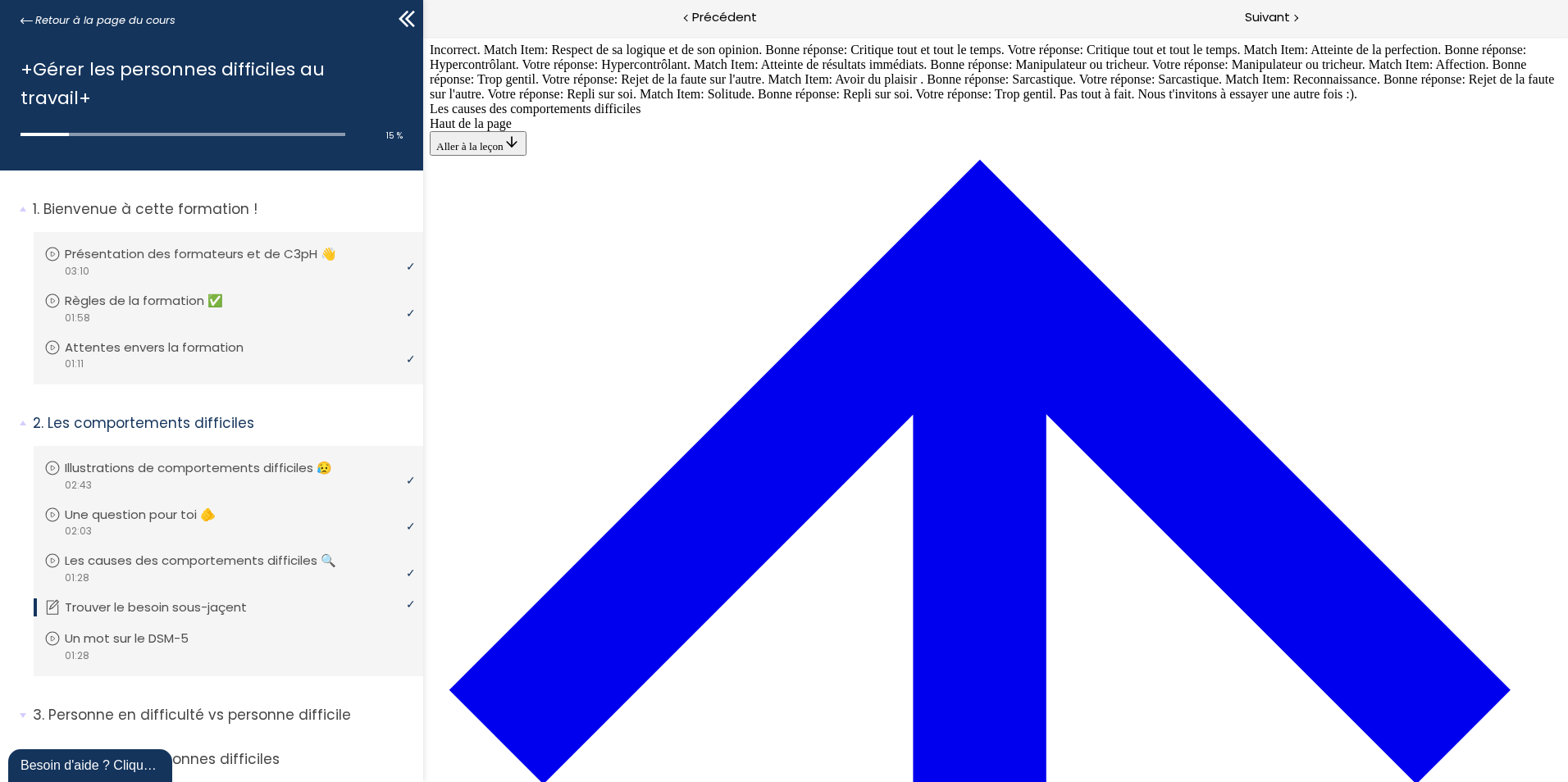
drag, startPoint x: 913, startPoint y: 670, endPoint x: 955, endPoint y: 518, distance: 157.7
drag, startPoint x: 921, startPoint y: 665, endPoint x: 969, endPoint y: 664, distance: 48.0
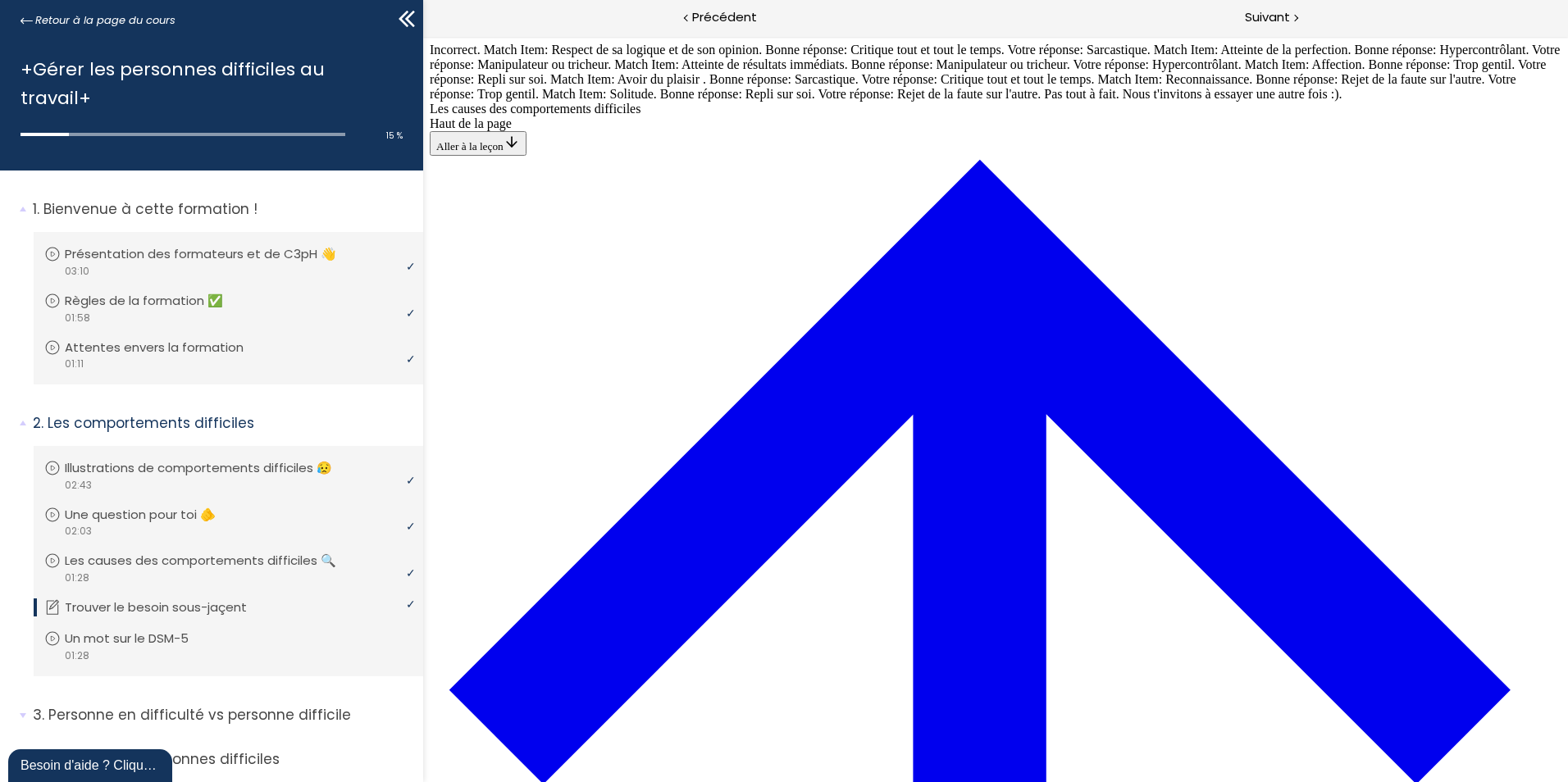
drag, startPoint x: 876, startPoint y: 618, endPoint x: 828, endPoint y: 621, distance: 48.1
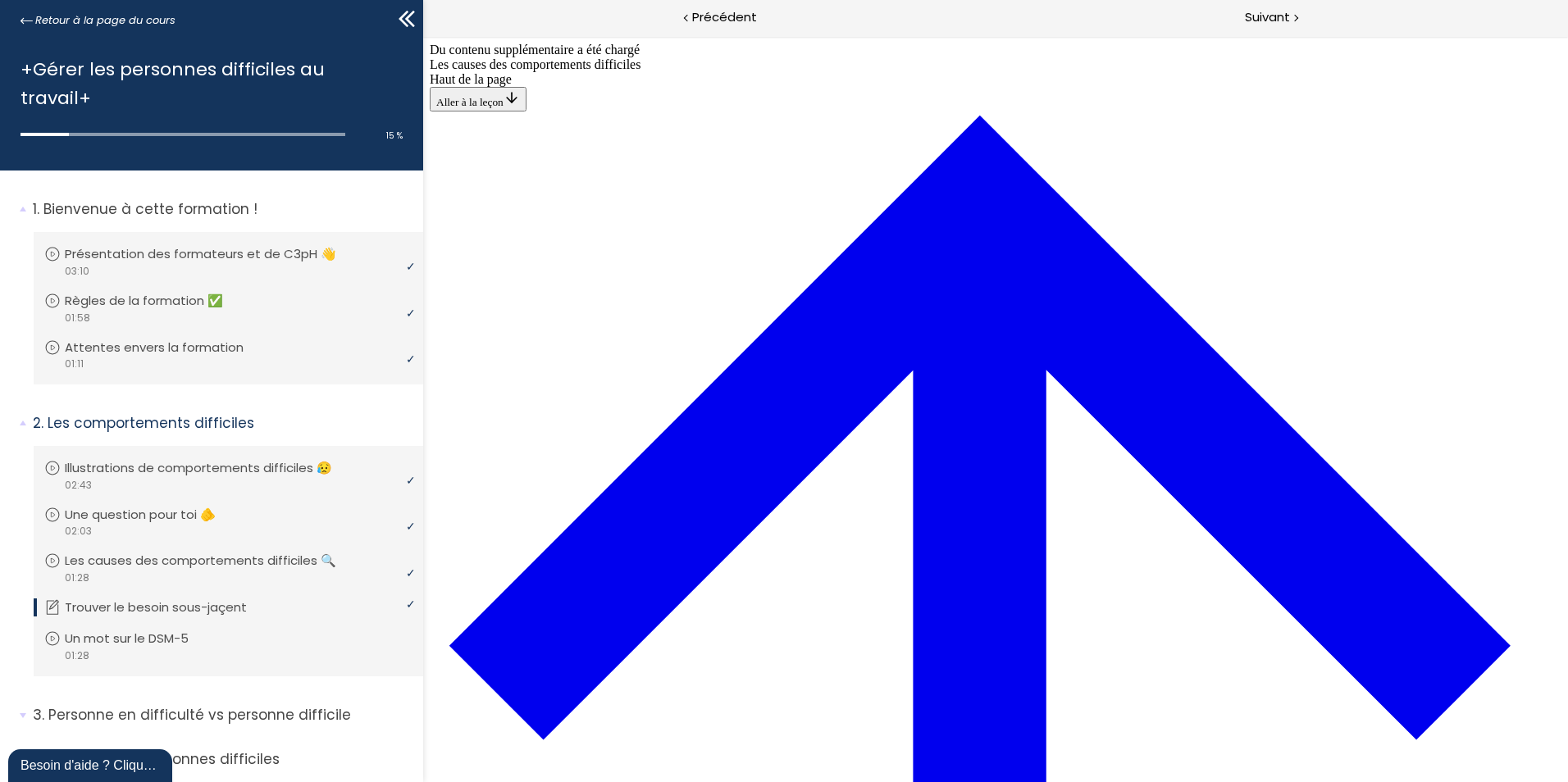
scroll to position [0, 0]
click at [1275, 21] on span "Suivant" at bounding box center [1268, 18] width 45 height 21
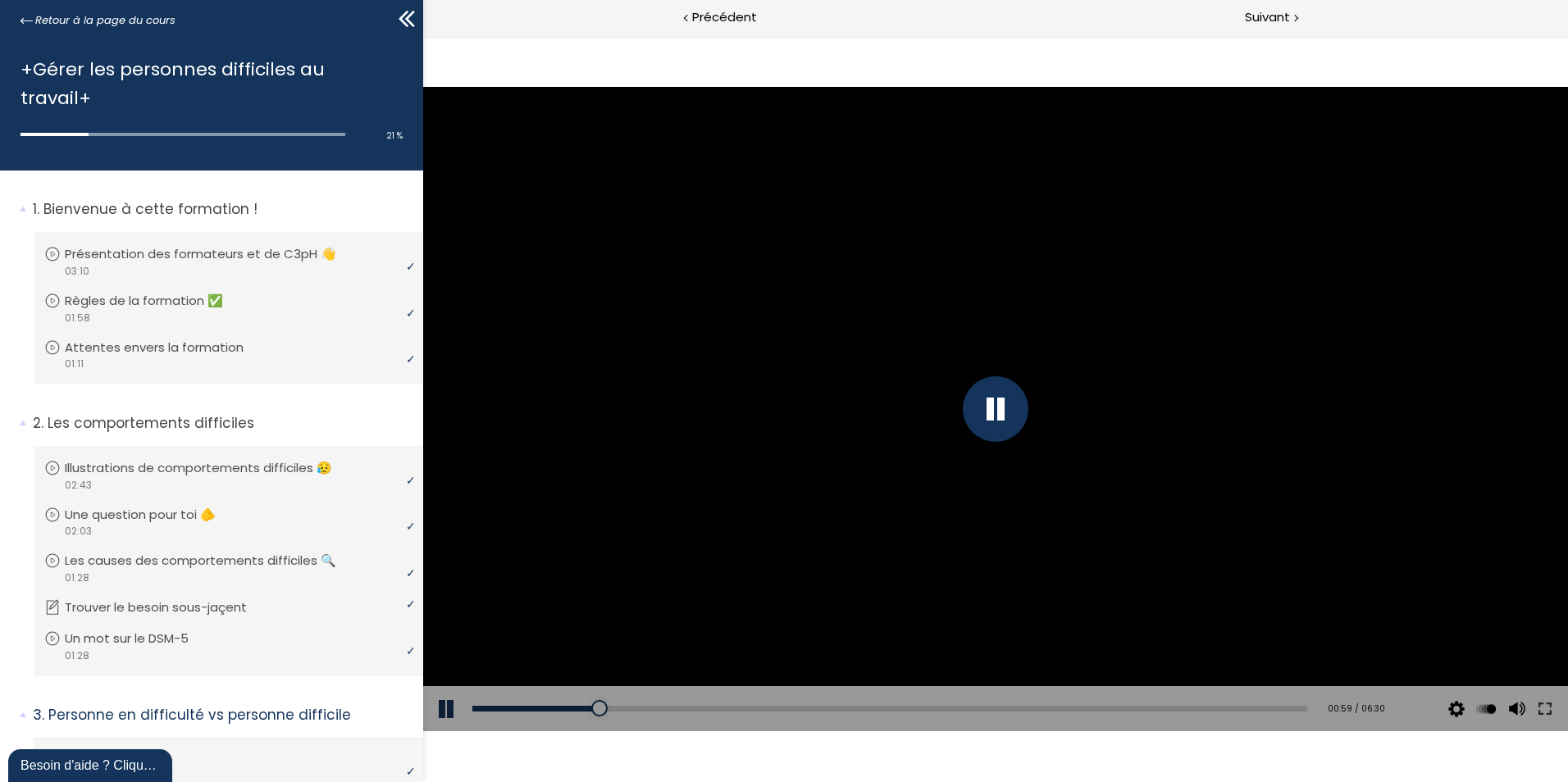
click at [855, 354] on div at bounding box center [995, 409] width 1145 height 643
click at [1000, 410] on div at bounding box center [995, 409] width 66 height 66
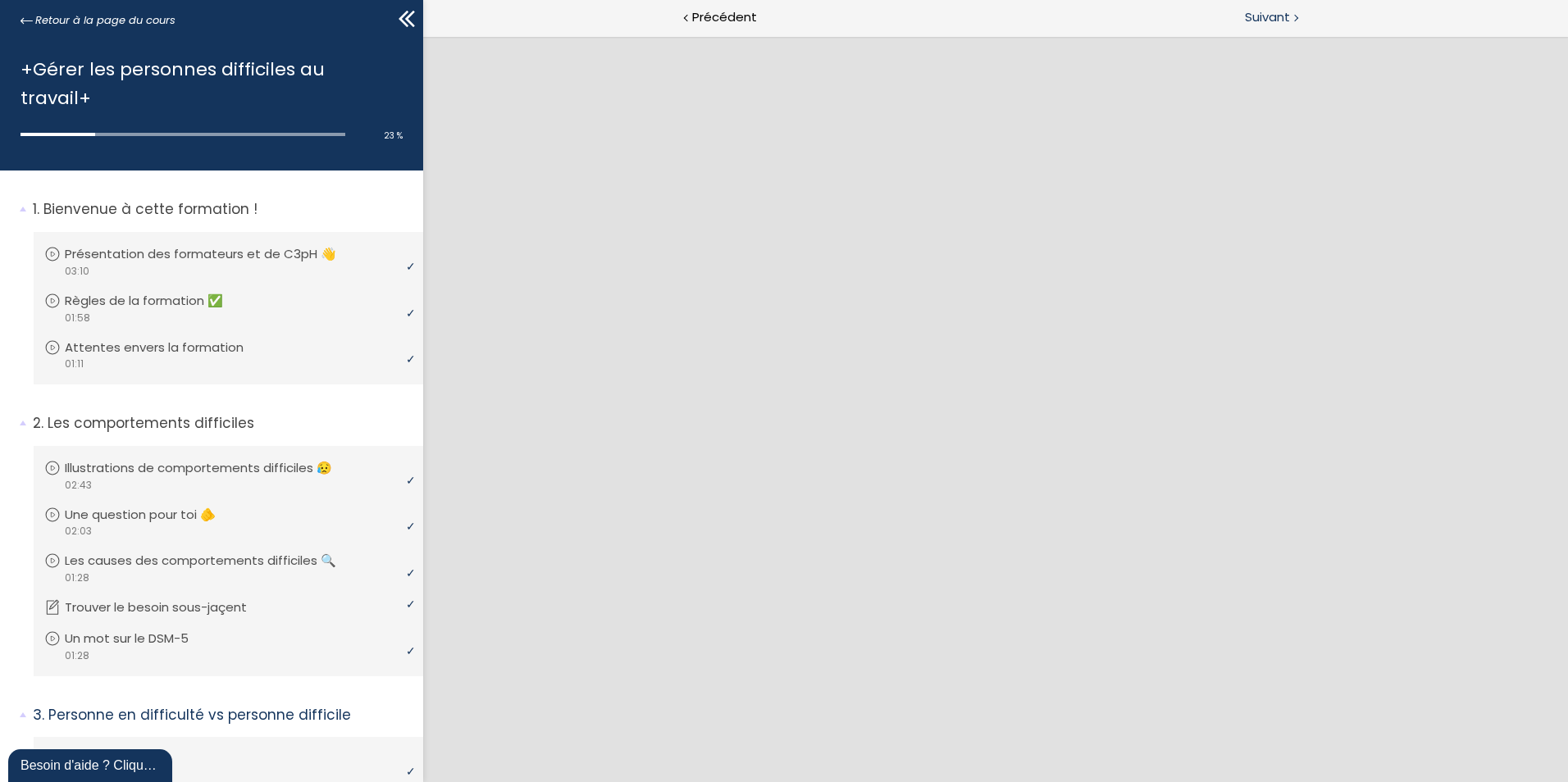
click at [1283, 21] on span "Suivant" at bounding box center [1268, 18] width 45 height 21
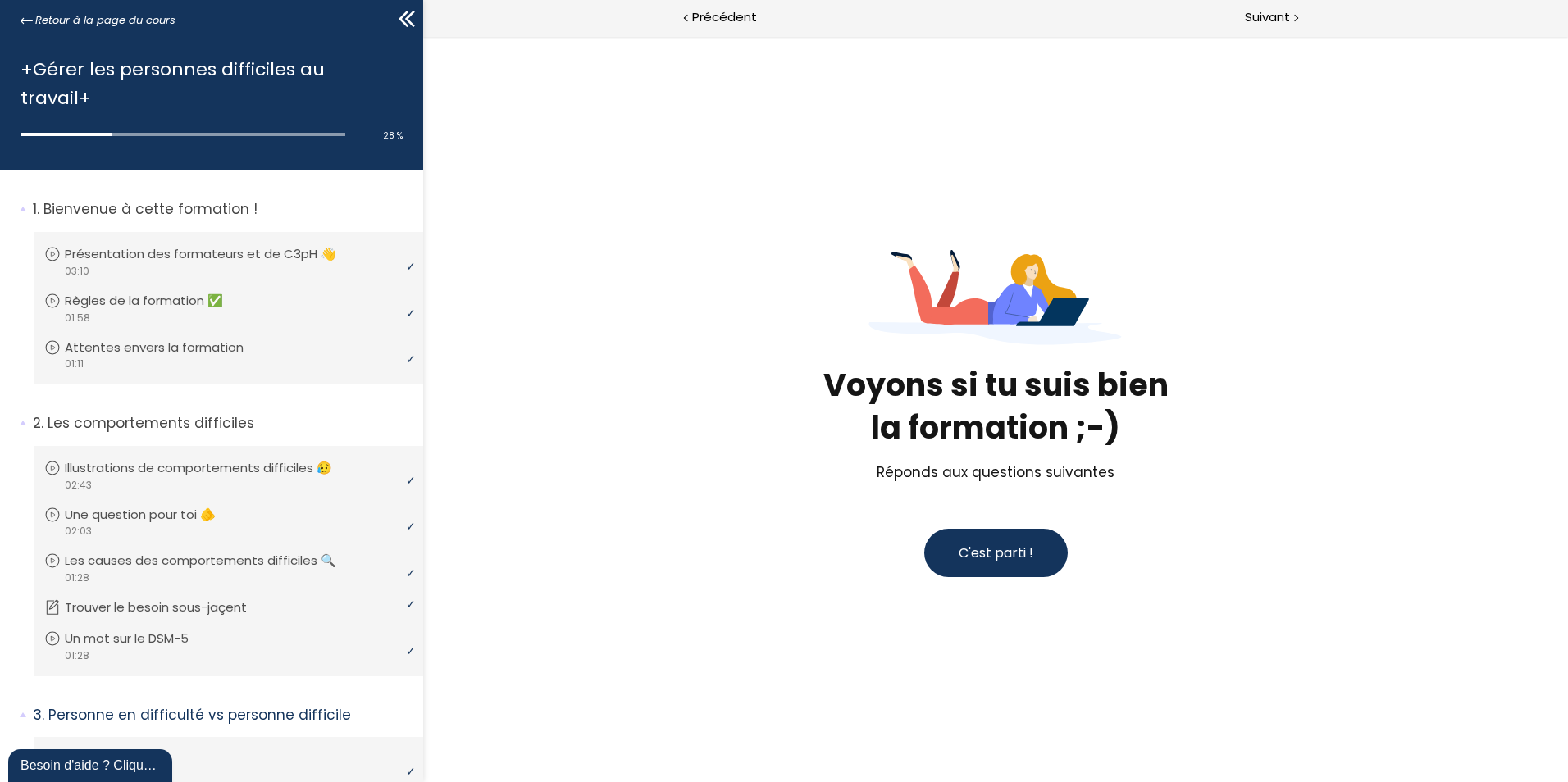
click at [1000, 554] on span "C'est parti !" at bounding box center [995, 553] width 74 height 19
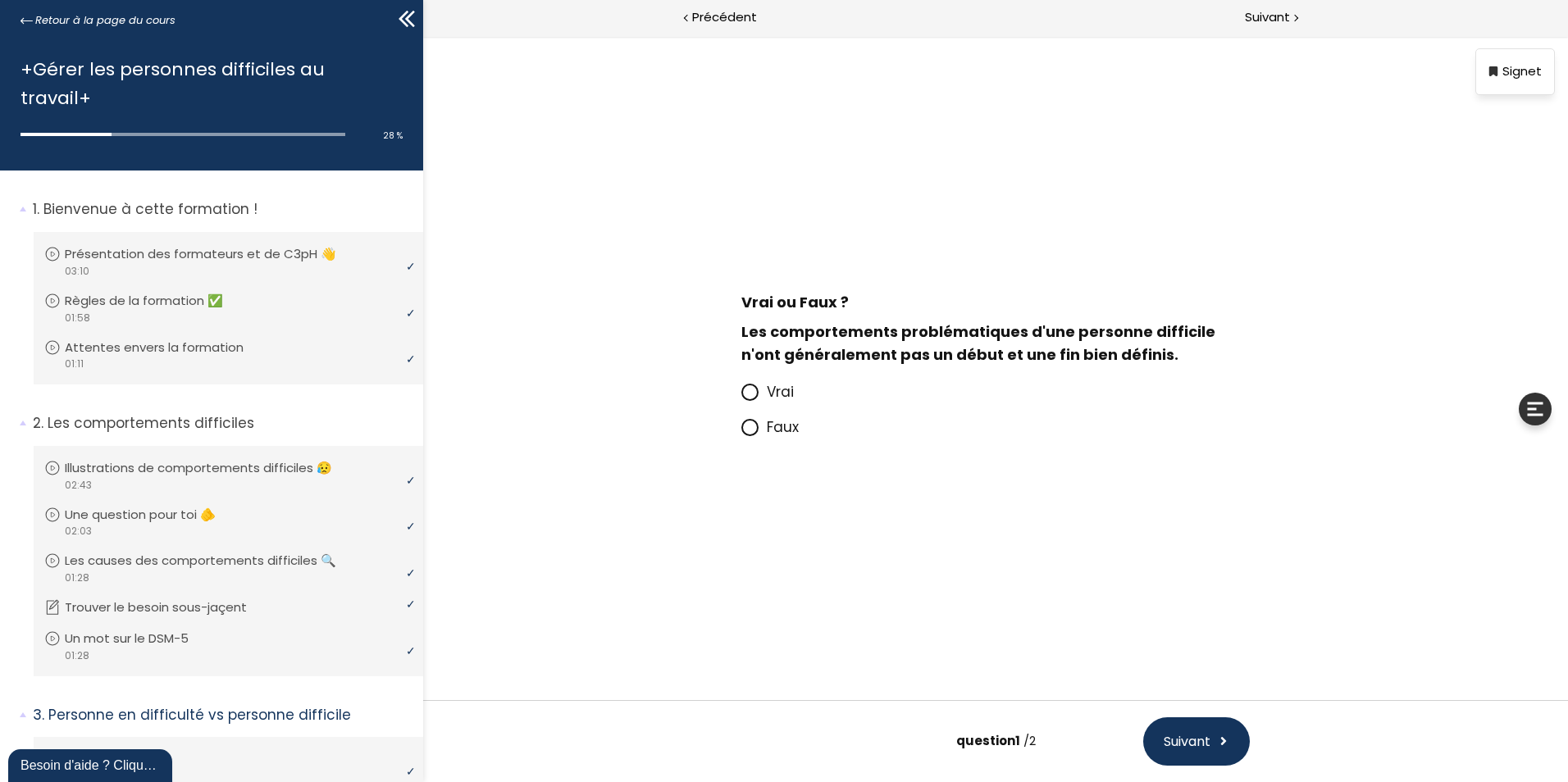
click at [755, 395] on icon at bounding box center [750, 392] width 14 height 14
click at [741, 397] on input "Vrai" at bounding box center [741, 397] width 0 height 0
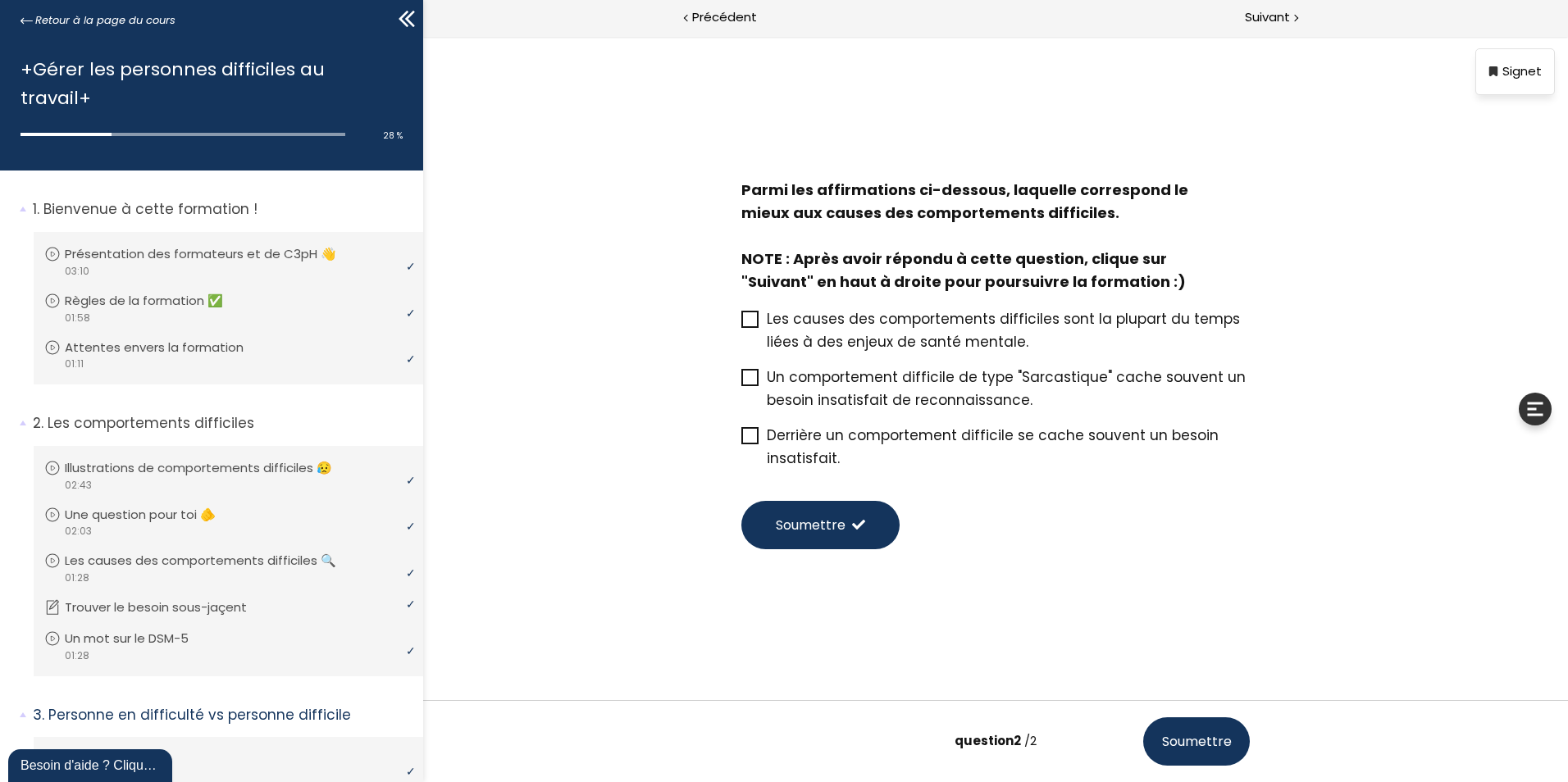
click at [748, 440] on icon at bounding box center [750, 435] width 14 height 14
click at [741, 440] on input "Derrière un comportement difficile se cache souvent un besoin insatisfait." at bounding box center [741, 440] width 0 height 0
click at [832, 526] on span "Soumettre" at bounding box center [810, 525] width 69 height 21
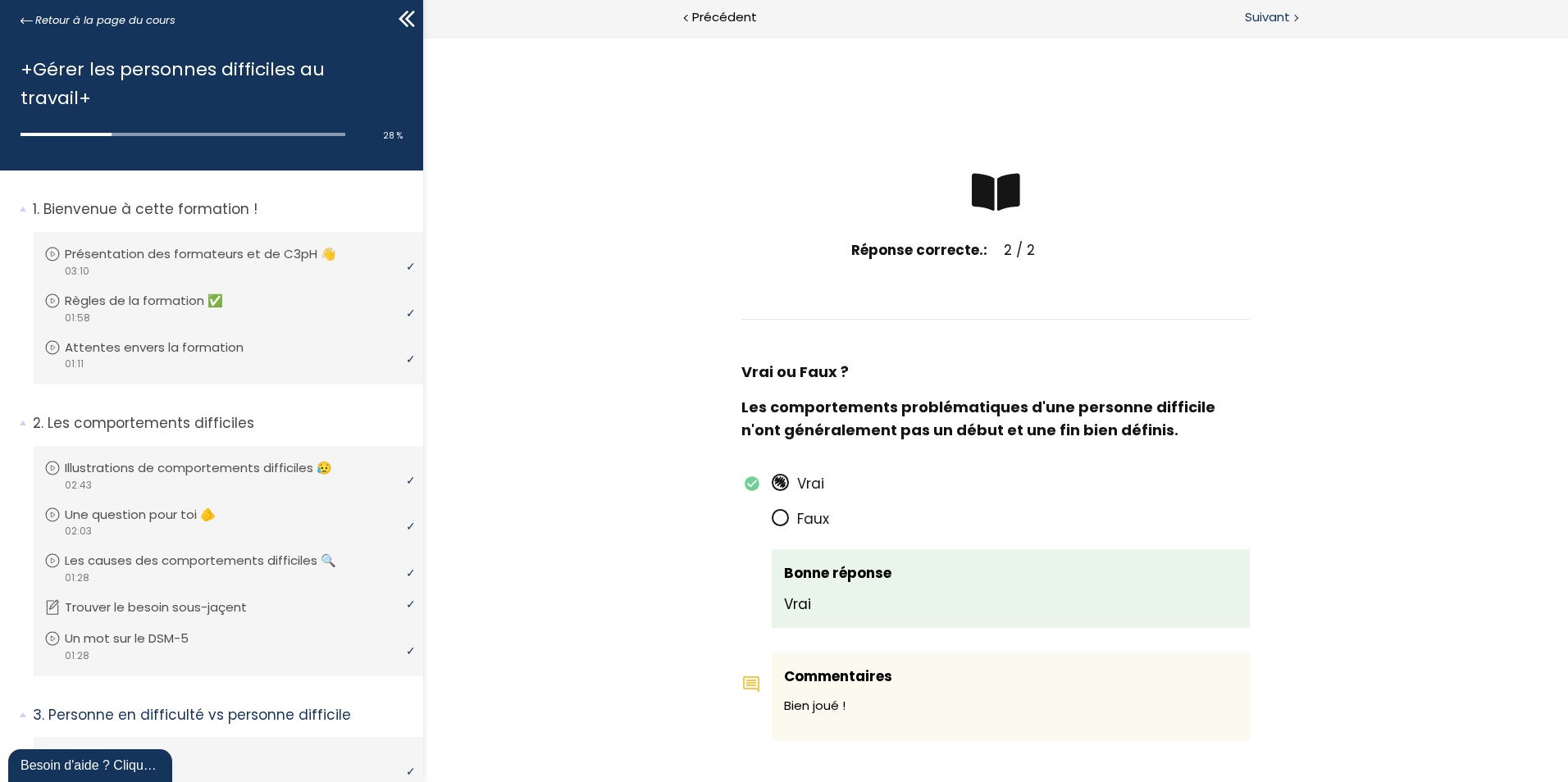
drag, startPoint x: 1282, startPoint y: 15, endPoint x: 857, endPoint y: 13, distance: 425.0
click at [1282, 15] on span "Suivant" at bounding box center [1268, 18] width 45 height 21
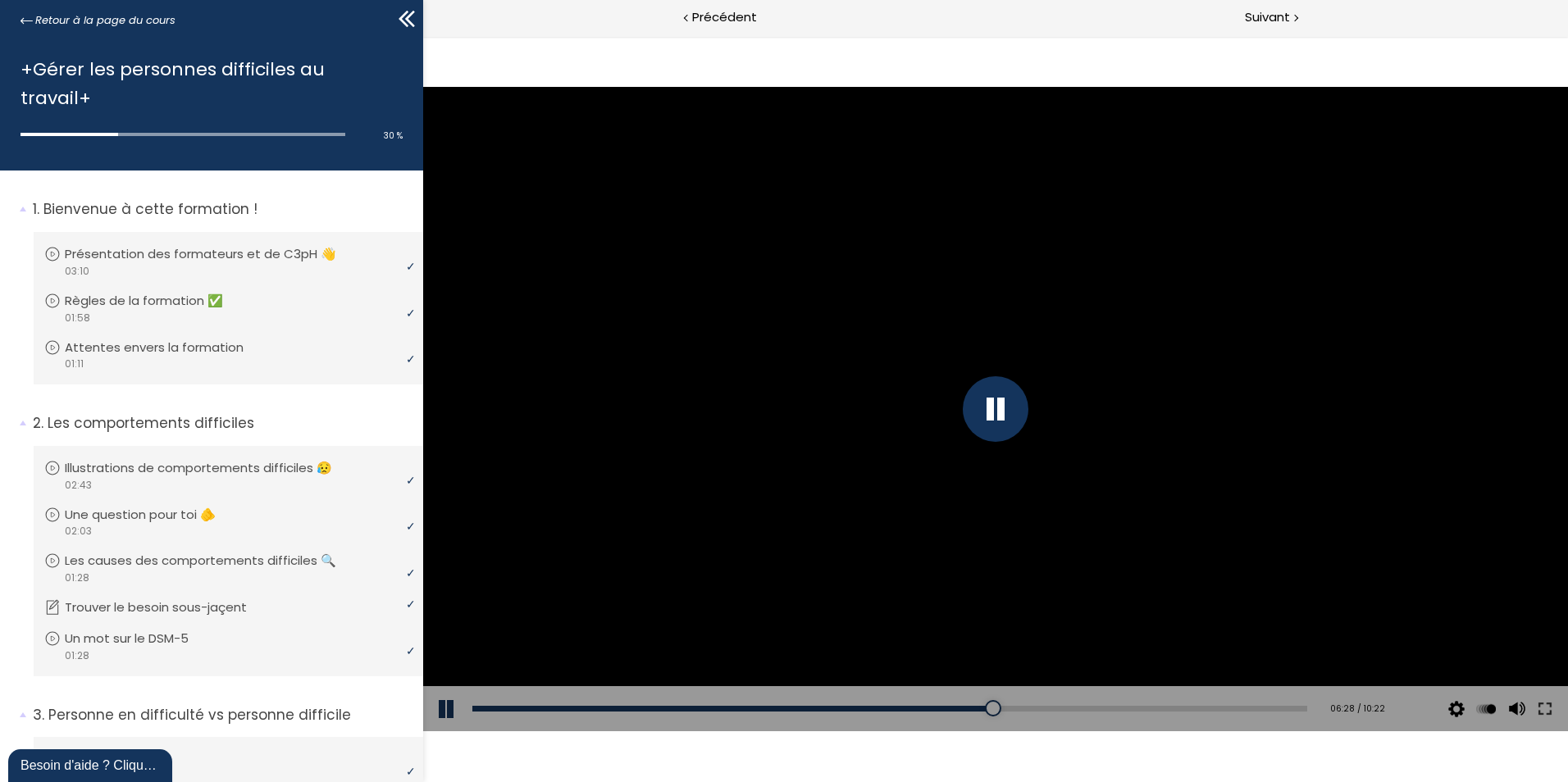
click at [1001, 418] on div at bounding box center [995, 409] width 66 height 66
click at [1009, 410] on div at bounding box center [995, 409] width 1145 height 643
click at [988, 410] on div at bounding box center [995, 409] width 66 height 66
click at [992, 408] on div at bounding box center [995, 409] width 66 height 66
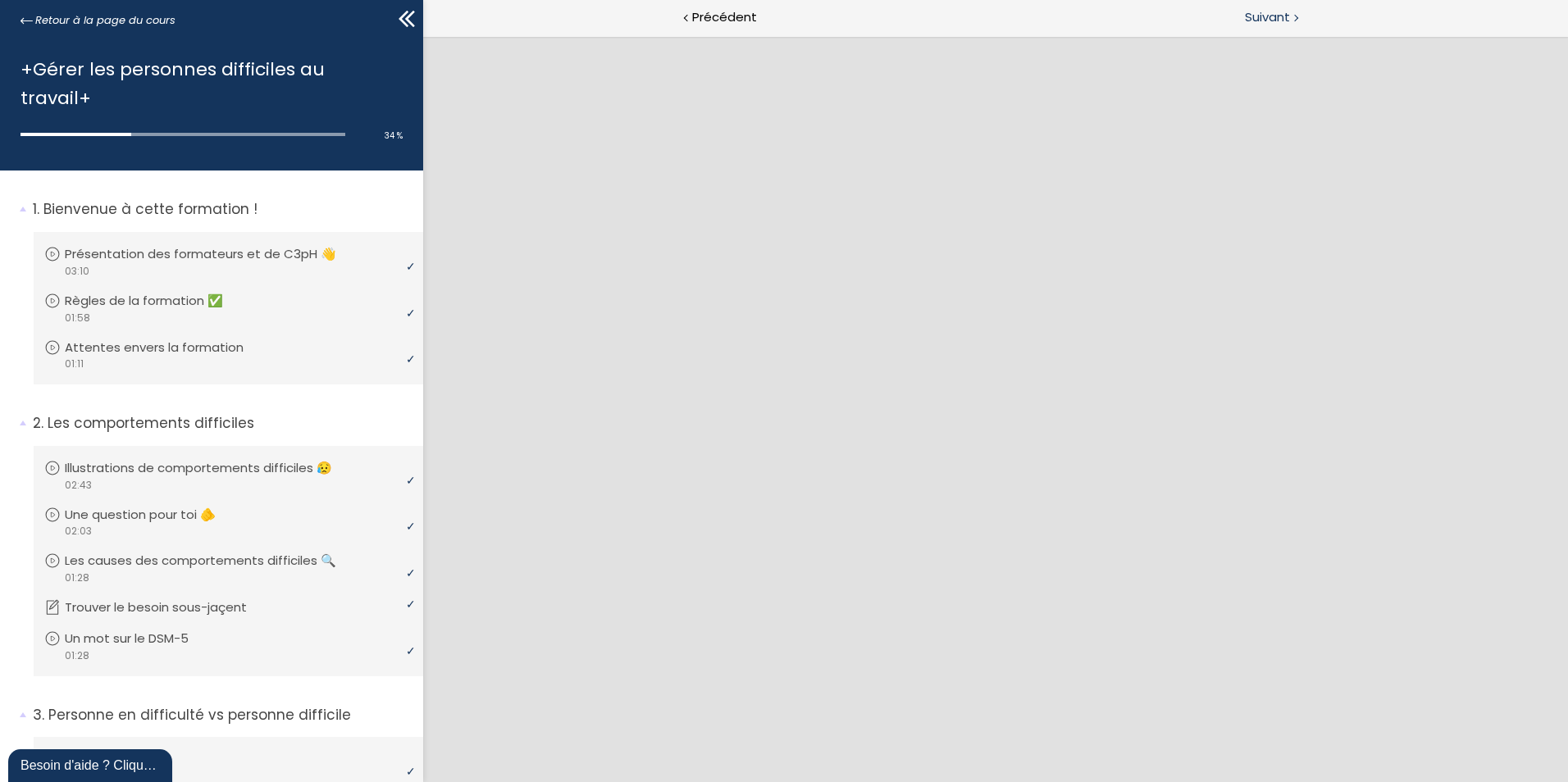
click at [1265, 15] on span "Suivant" at bounding box center [1268, 18] width 45 height 21
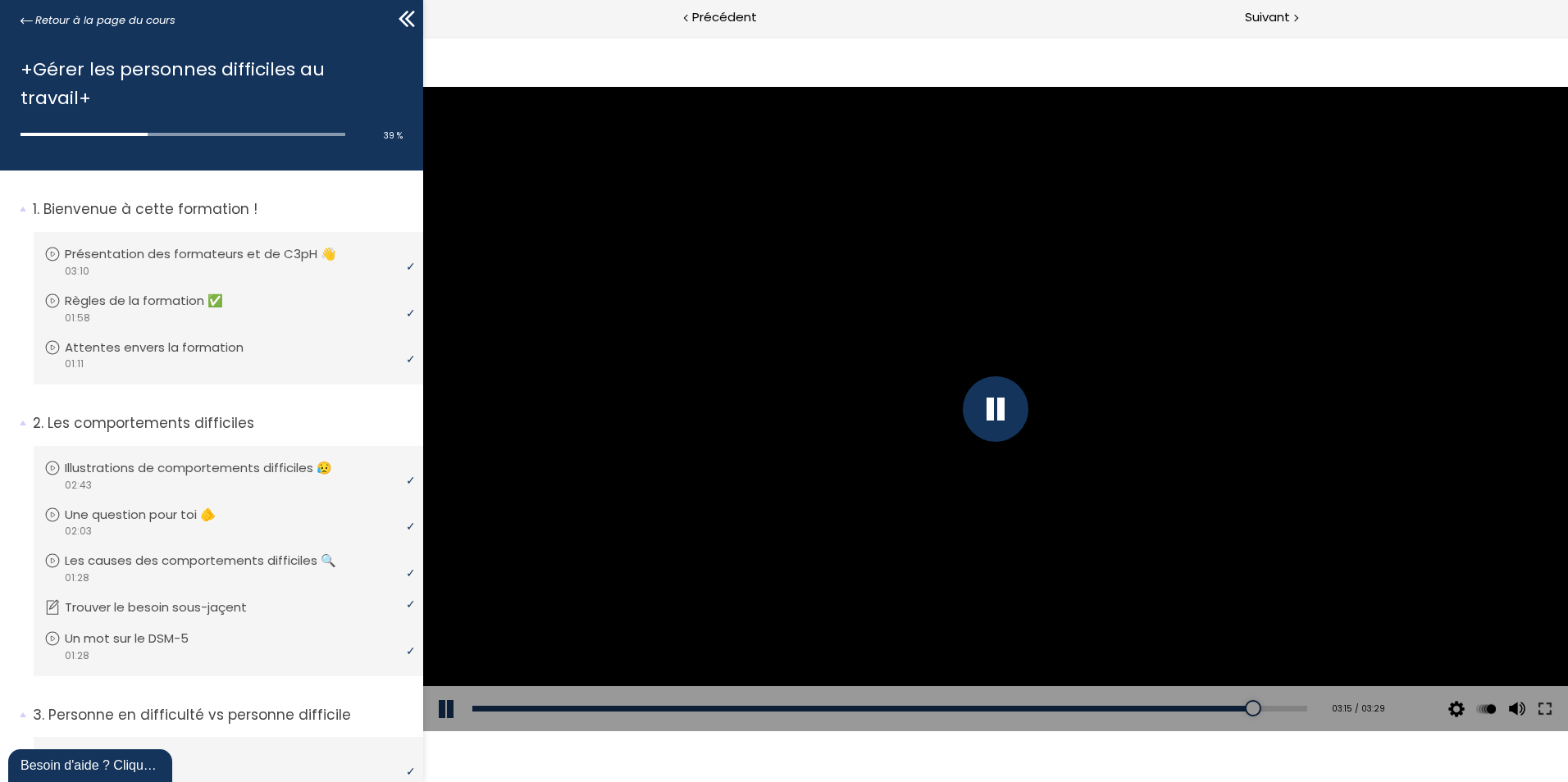
click at [995, 414] on div at bounding box center [995, 409] width 66 height 66
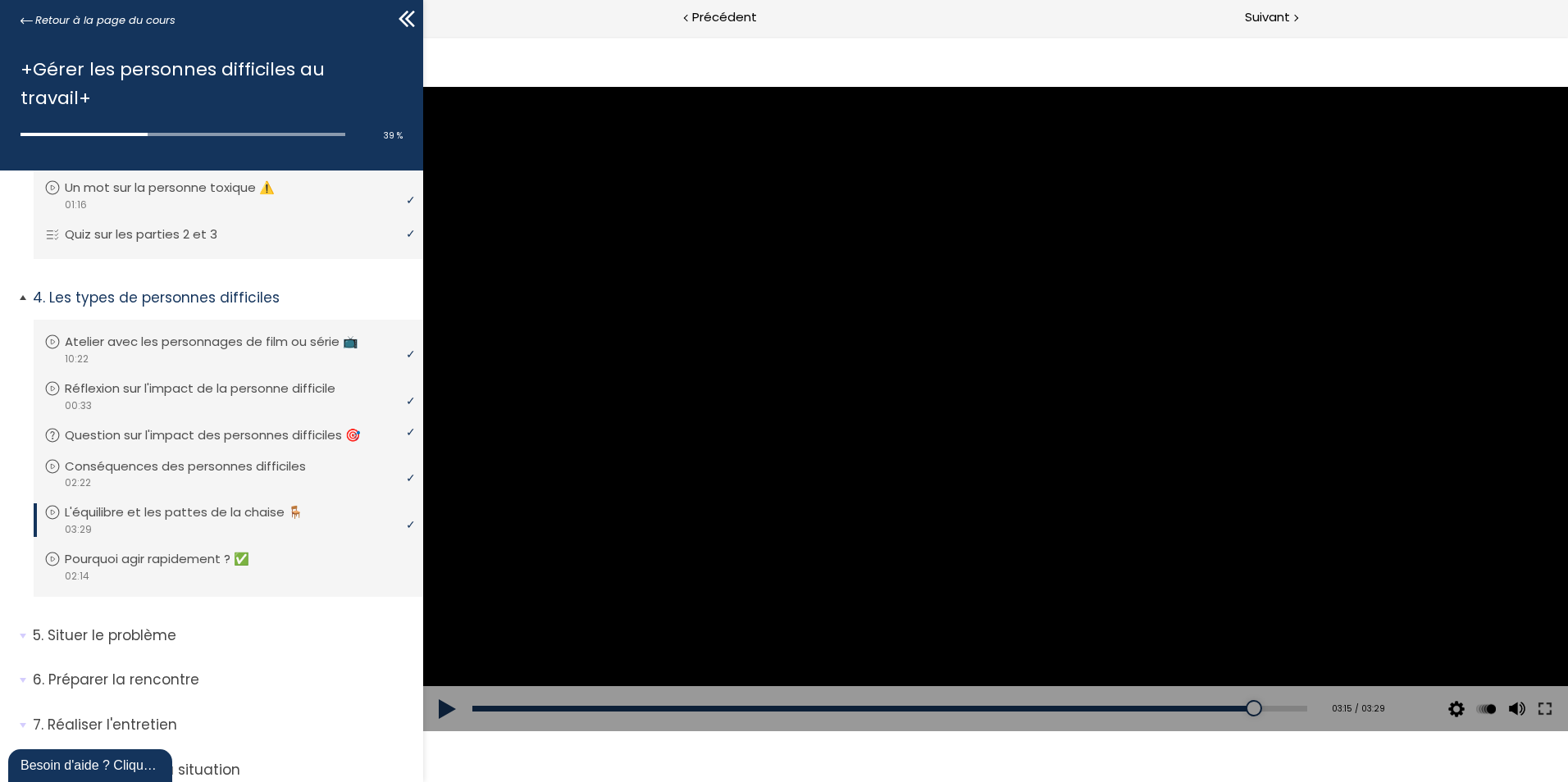
scroll to position [810, 0]
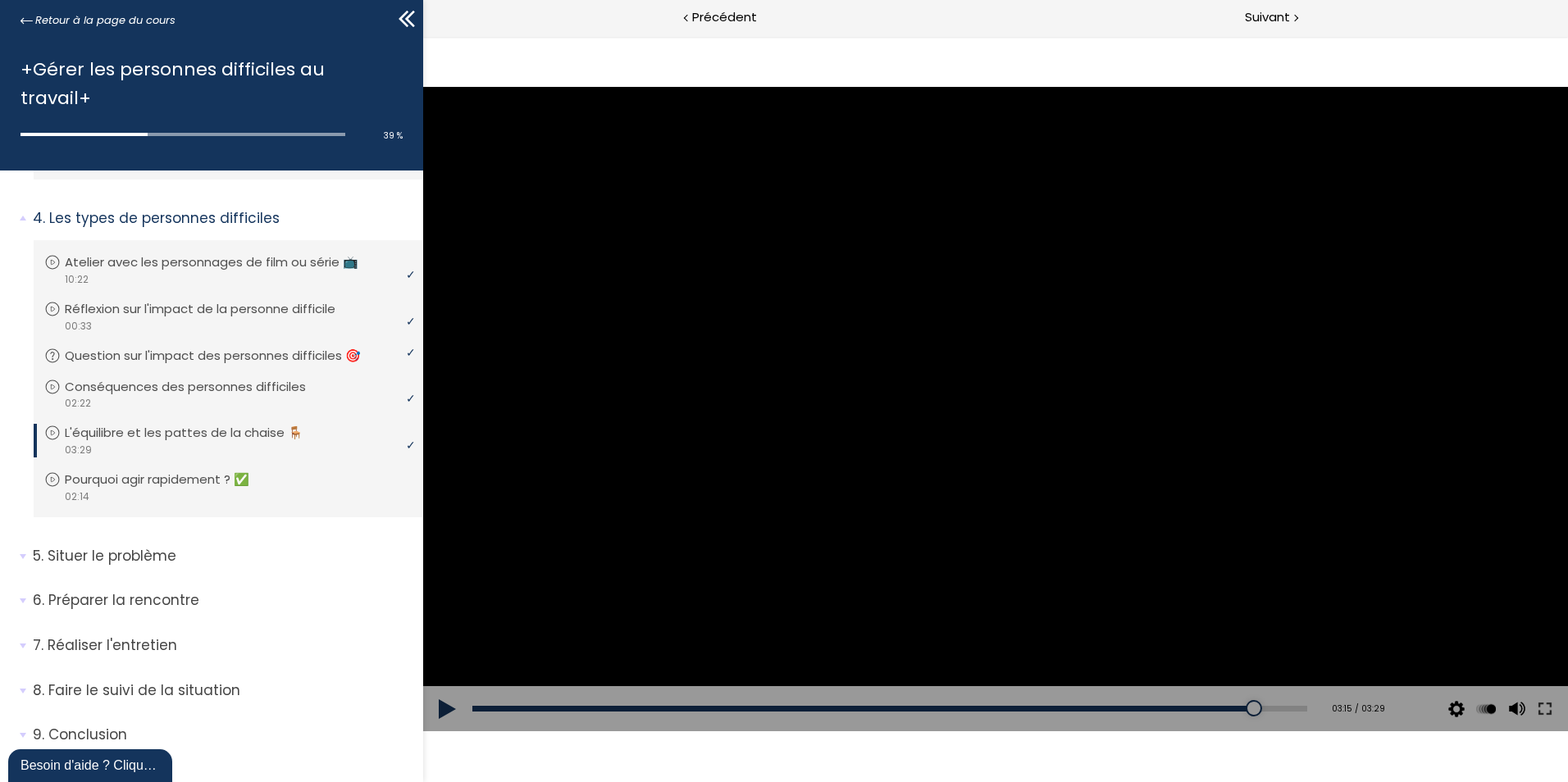
click at [1005, 389] on div at bounding box center [995, 409] width 1145 height 643
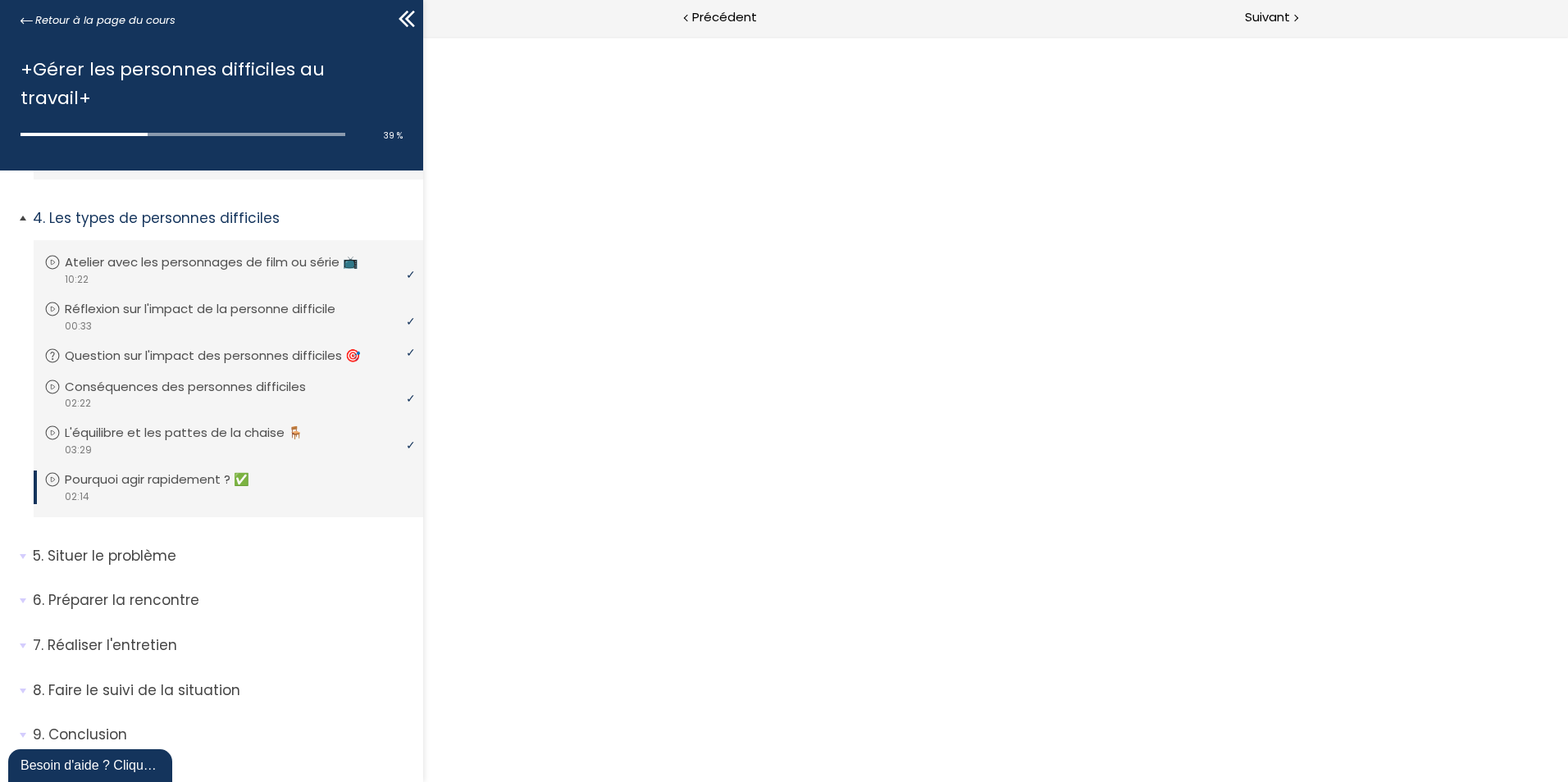
scroll to position [0, 0]
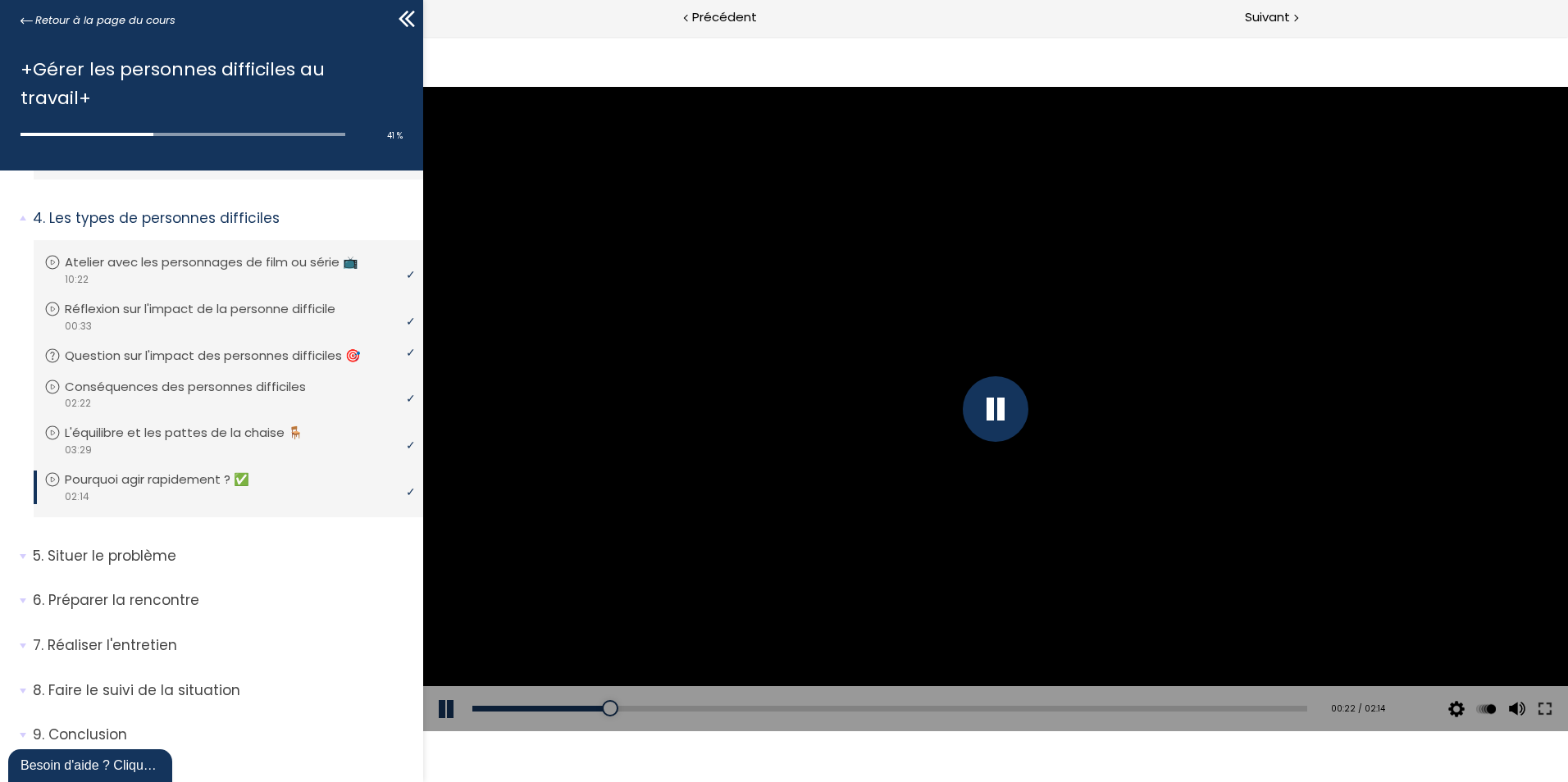
click at [992, 424] on div at bounding box center [995, 409] width 66 height 66
